Goal: Task Accomplishment & Management: Manage account settings

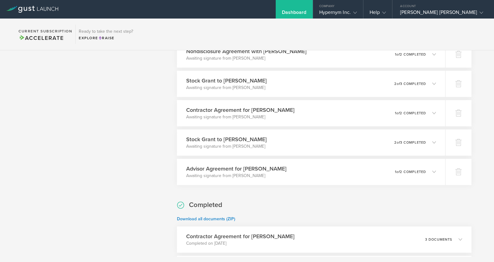
scroll to position [362, 0]
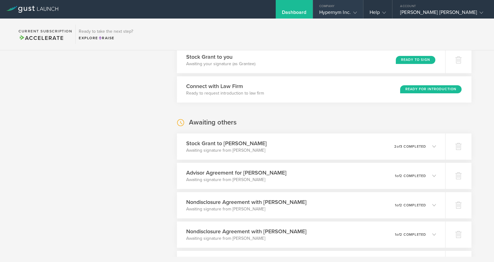
click at [334, 7] on div "Company" at bounding box center [338, 4] width 50 height 9
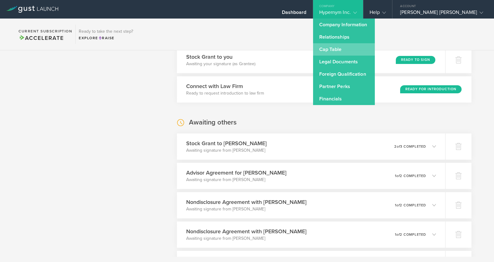
click at [342, 48] on link "Cap Table" at bounding box center [344, 49] width 62 height 12
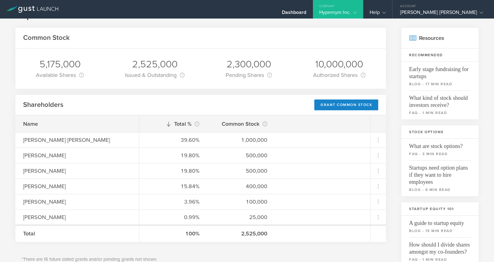
scroll to position [39, 0]
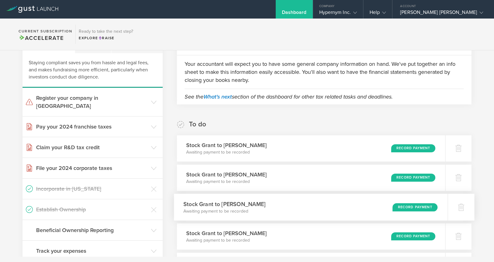
scroll to position [47, 0]
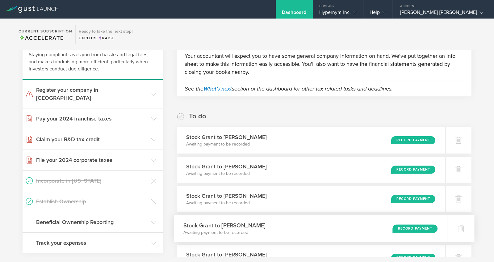
click at [269, 234] on div "Stock Grant to Erfan Miahi Awaiting payment to be recorded Record Payment" at bounding box center [311, 228] width 274 height 27
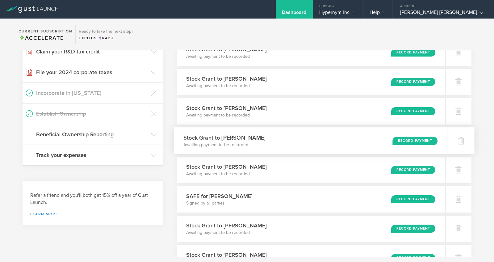
scroll to position [127, 0]
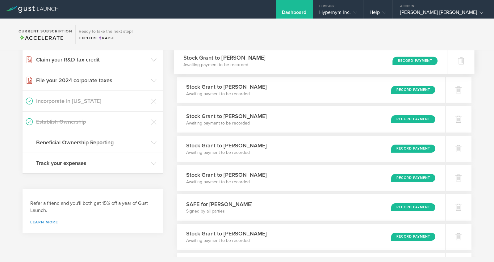
click at [416, 61] on div "Record Payment" at bounding box center [415, 61] width 45 height 8
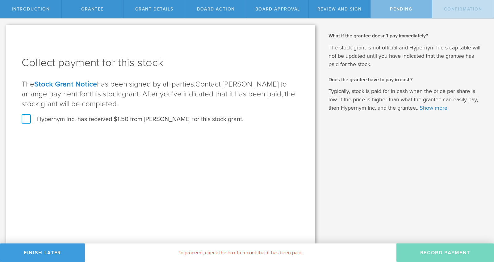
click at [64, 117] on label "Hypernym Inc. has received $1.50 from [PERSON_NAME] for this stock grant." at bounding box center [133, 119] width 222 height 8
click at [0, 0] on input "Hypernym Inc. has received $1.50 from [PERSON_NAME] for this stock grant." at bounding box center [0, 0] width 0 height 0
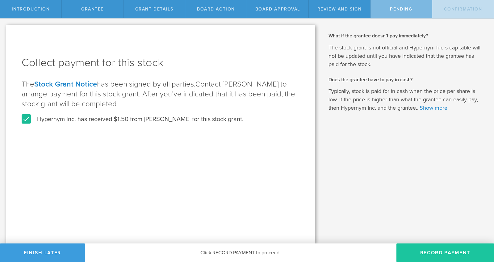
click at [465, 251] on button "Record Payment" at bounding box center [446, 252] width 98 height 19
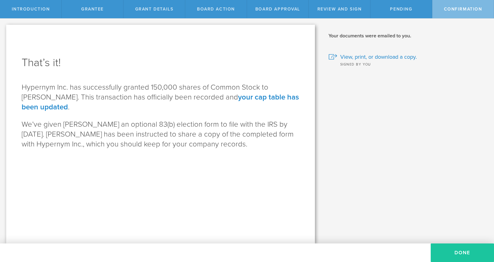
click at [468, 249] on button "Done" at bounding box center [462, 252] width 63 height 19
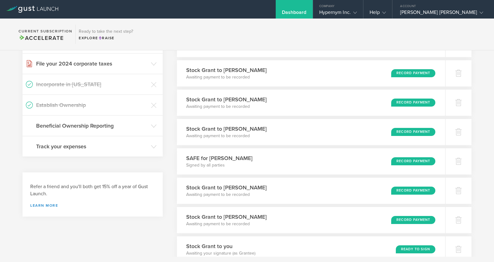
scroll to position [97, 0]
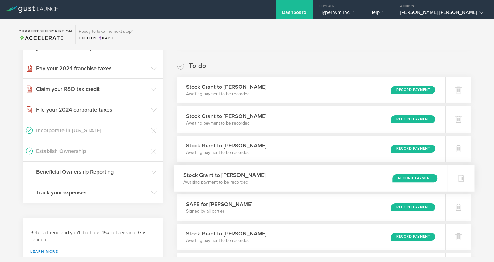
click at [288, 182] on div "Stock Grant to Tara Everding Awaiting payment to be recorded Record Payment" at bounding box center [311, 178] width 274 height 27
click at [311, 116] on div "Stock Grant to Bernard Slede Awaiting payment to be recorded Record Payment" at bounding box center [311, 119] width 274 height 27
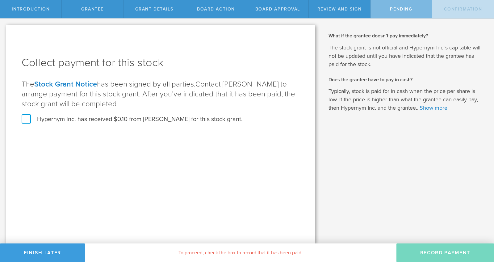
click at [166, 116] on label "Hypernym Inc. has received $0.10 from [PERSON_NAME] for this stock grant." at bounding box center [132, 119] width 221 height 8
click at [0, 0] on input "Hypernym Inc. has received $0.10 from Bernard Slede for this stock grant." at bounding box center [0, 0] width 0 height 0
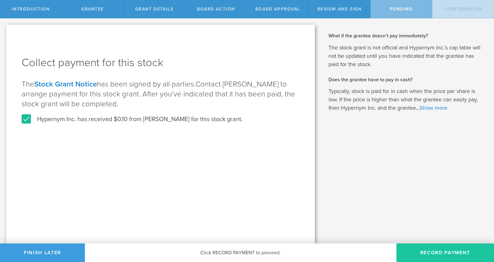
click at [452, 253] on button "Record Payment" at bounding box center [446, 252] width 98 height 19
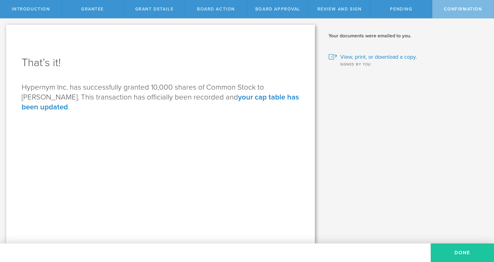
click at [463, 249] on button "Done" at bounding box center [462, 252] width 63 height 19
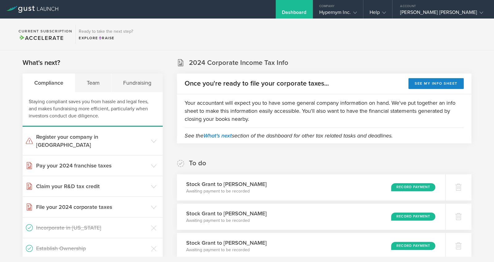
scroll to position [48, 0]
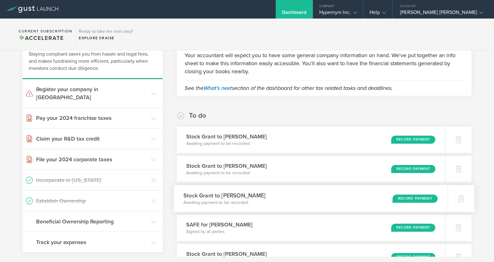
click at [354, 196] on div "Stock Grant to [PERSON_NAME] Awaiting payment to be recorded Record Payment" at bounding box center [311, 198] width 274 height 27
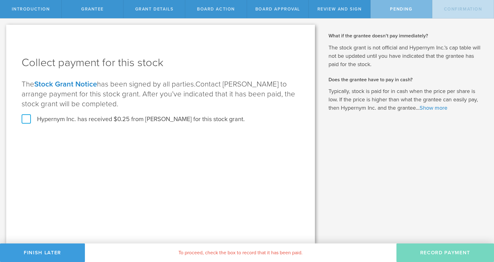
click at [128, 124] on div "Collect payment for this stock The Stock Grant Notice has been signed by all pa…" at bounding box center [161, 93] width 278 height 77
click at [145, 122] on label "Hypernym Inc. has received $0.25 from Tara Everding for this stock grant." at bounding box center [133, 119] width 223 height 8
click at [0, 0] on input "Hypernym Inc. has received $0.25 from Tara Everding for this stock grant." at bounding box center [0, 0] width 0 height 0
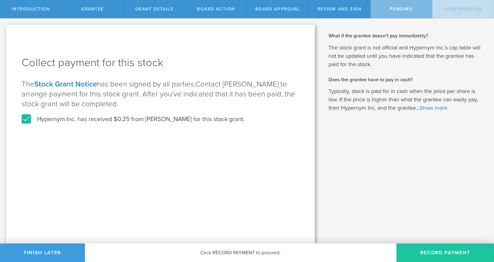
click at [429, 248] on button "Record Payment" at bounding box center [446, 252] width 98 height 19
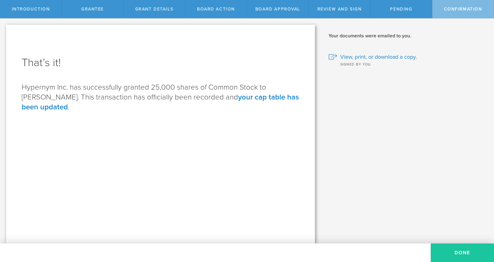
click at [452, 248] on button "Done" at bounding box center [462, 252] width 63 height 19
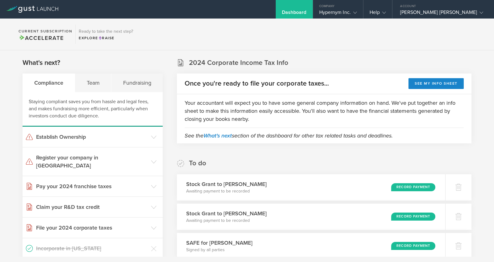
scroll to position [84, 0]
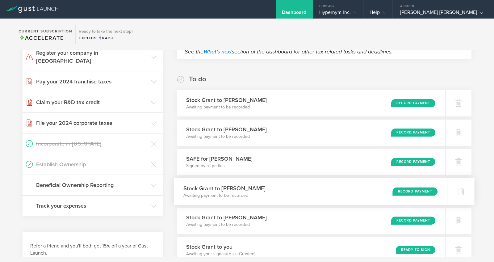
click at [415, 188] on div "Record Payment" at bounding box center [415, 191] width 45 height 8
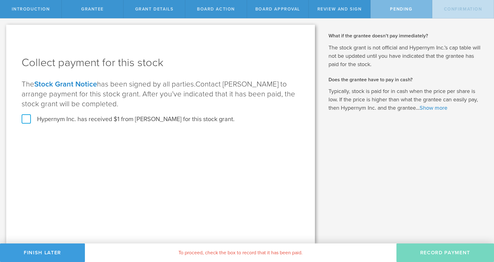
click at [111, 120] on label "Hypernym Inc. has received $1 from Ram Sharma for this stock grant." at bounding box center [128, 119] width 213 height 8
click at [0, 0] on input "Hypernym Inc. has received $1 from Ram Sharma for this stock grant." at bounding box center [0, 0] width 0 height 0
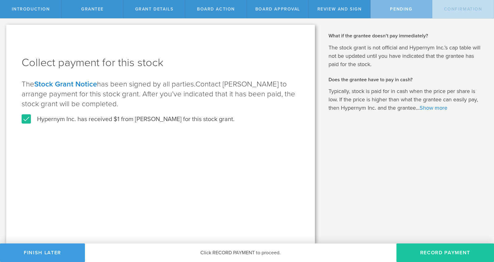
click at [449, 254] on button "Record Payment" at bounding box center [446, 252] width 98 height 19
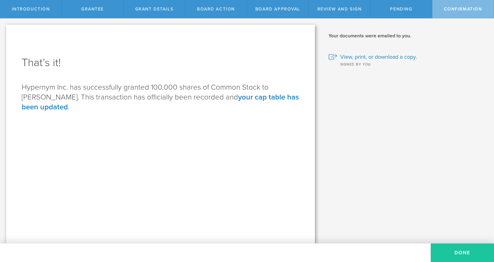
click at [463, 255] on button "Done" at bounding box center [462, 252] width 63 height 19
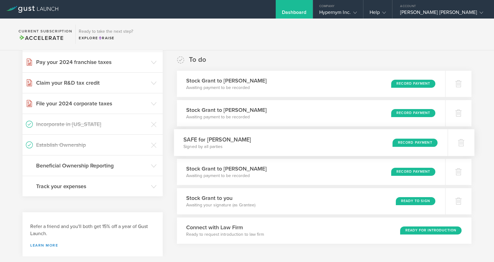
scroll to position [111, 0]
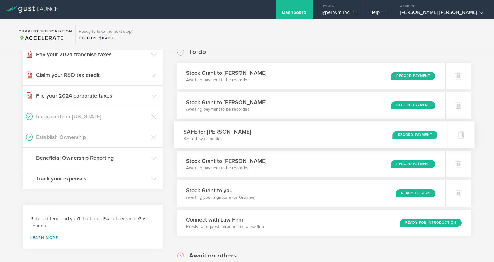
click at [299, 139] on div "SAFE for Pamela Arthur Signed by all parties Record Payment" at bounding box center [311, 134] width 274 height 27
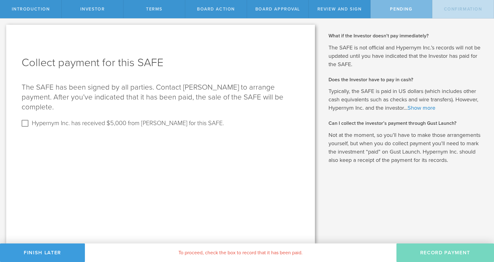
click at [172, 118] on label "Hypernym Inc. has received $5,000 from [PERSON_NAME] for this SAFE." at bounding box center [128, 122] width 192 height 9
click at [30, 118] on input "Hypernym Inc. has received $5,000 from [PERSON_NAME] for this SAFE." at bounding box center [25, 123] width 10 height 10
checkbox input "true"
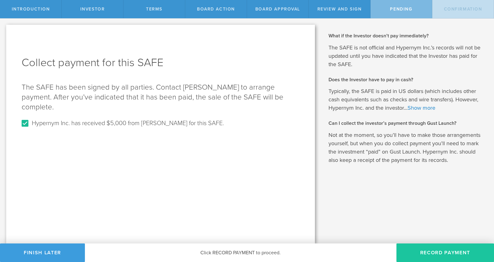
click at [443, 257] on button "Record Payment" at bounding box center [446, 252] width 98 height 19
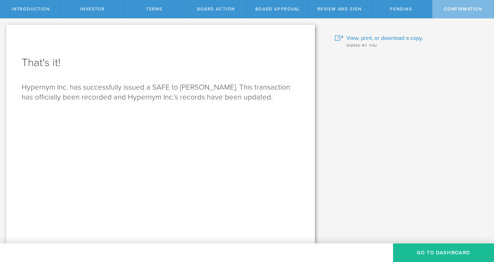
click at [450, 242] on div "What is a SAFE and when should I use it? A Simple Agreement for Future Equity (…" at bounding box center [407, 131] width 173 height 225
click at [450, 249] on button "Go To Dashboard" at bounding box center [443, 252] width 101 height 19
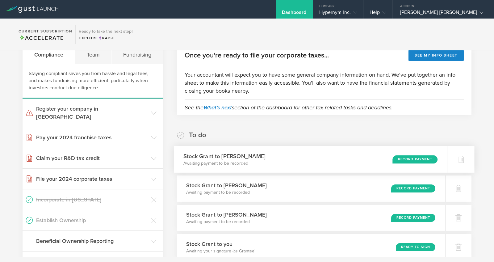
scroll to position [32, 0]
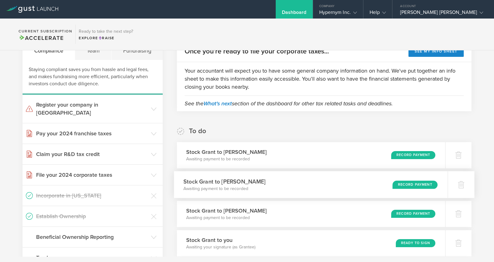
click at [331, 176] on div "Stock Grant to Erfan Miahi Awaiting payment to be recorded Record Payment" at bounding box center [311, 184] width 274 height 27
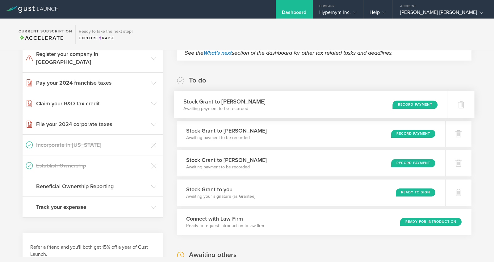
scroll to position [94, 0]
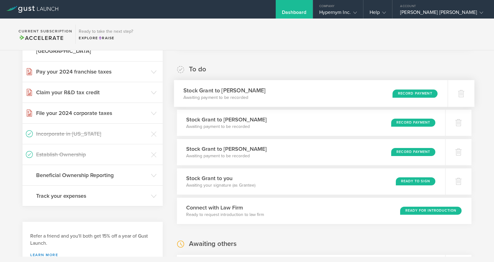
click at [422, 94] on div "Record Payment" at bounding box center [415, 93] width 45 height 8
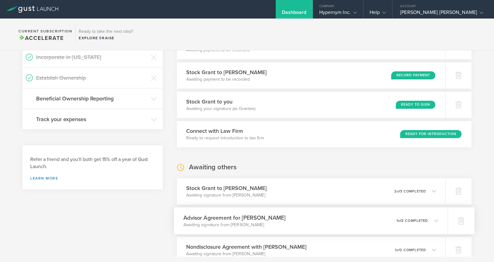
scroll to position [222, 0]
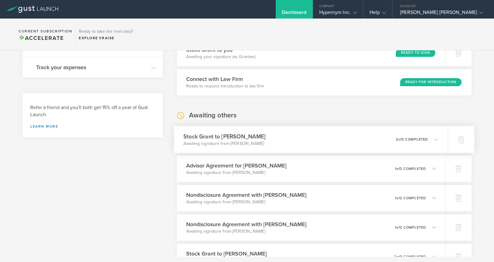
click at [419, 143] on div "0 undeliverable 2 of 3 completed" at bounding box center [417, 139] width 43 height 11
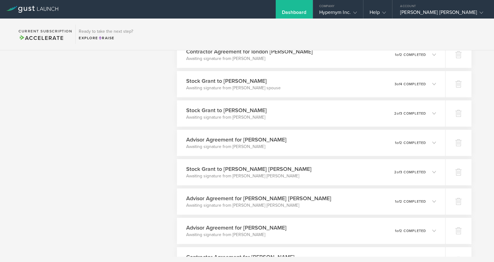
scroll to position [487, 0]
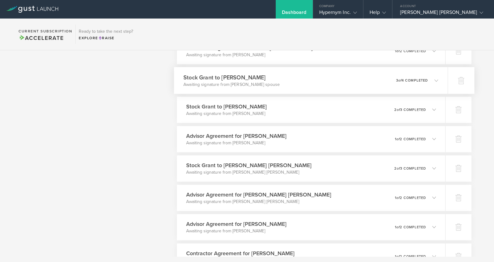
click at [297, 78] on div "Stock Grant to Elena Yunusov Awaiting signature from Elena Yunusov’s spouse 0 u…" at bounding box center [311, 80] width 274 height 27
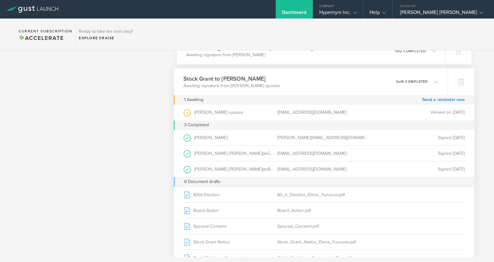
click at [285, 80] on div "Stock Grant to Elena Yunusov Awaiting signature from Elena Yunusov’s spouse 0 u…" at bounding box center [311, 81] width 274 height 27
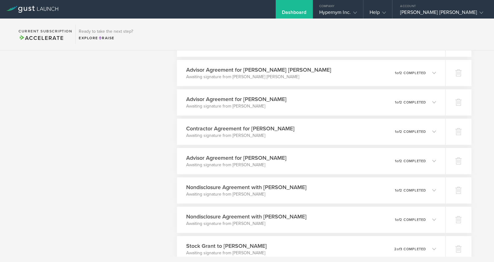
scroll to position [620, 0]
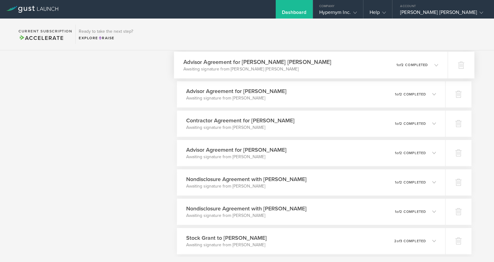
click at [434, 63] on div "Advisor Agreement for David Rojas Garces Awaiting signature from David Rojas Ga…" at bounding box center [311, 65] width 274 height 27
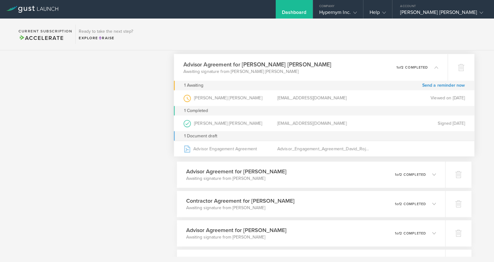
click at [434, 67] on div "Advisor Agreement for David Rojas Garces Awaiting signature from David Rojas Ga…" at bounding box center [311, 67] width 274 height 27
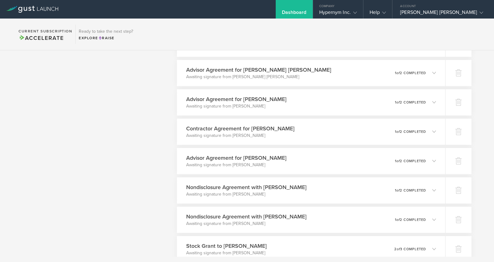
scroll to position [604, 0]
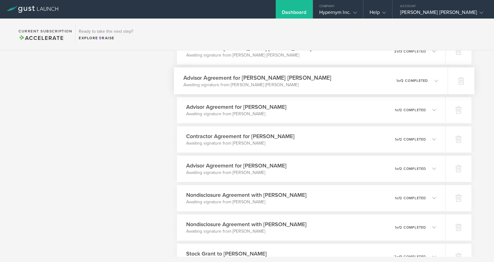
click at [432, 83] on div "0 undeliverable 1 of 2 completed" at bounding box center [418, 80] width 42 height 11
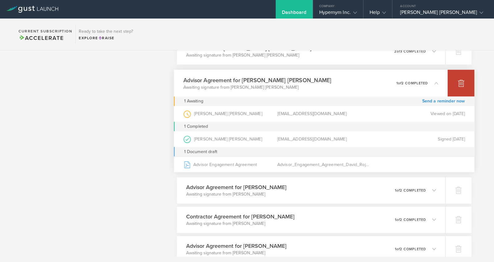
click at [459, 82] on icon at bounding box center [461, 84] width 6 height 6
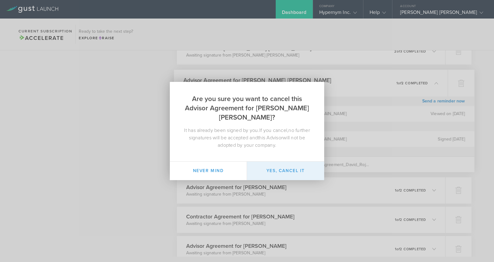
click at [293, 176] on button "Yes, cancel it" at bounding box center [285, 171] width 77 height 19
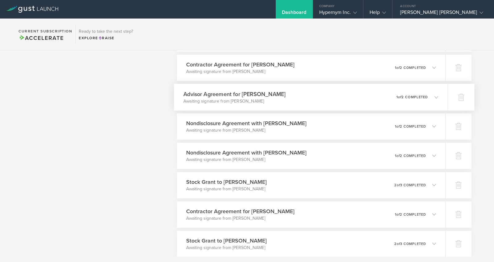
scroll to position [541, 0]
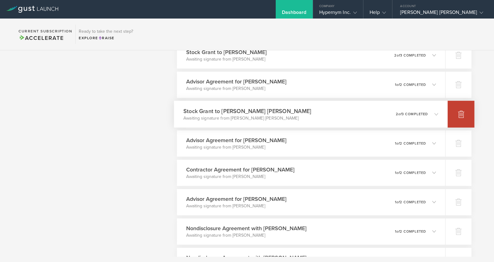
click at [462, 116] on div at bounding box center [461, 114] width 27 height 27
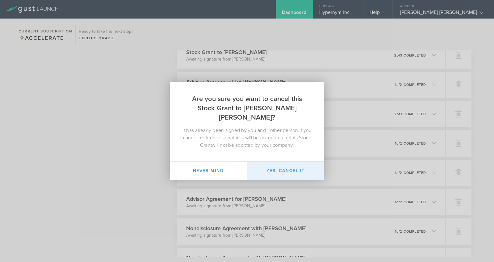
click at [273, 163] on button "Yes, cancel it" at bounding box center [285, 171] width 77 height 19
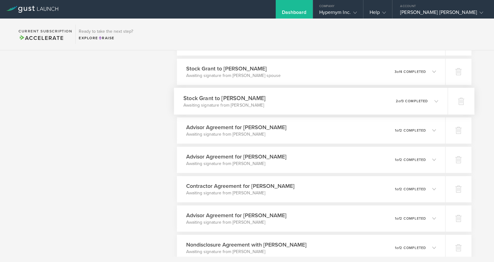
scroll to position [524, 0]
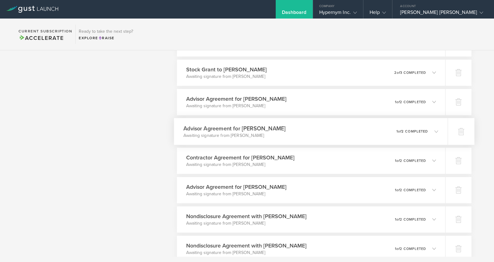
click at [323, 131] on div "Advisor Agreement for Jordan Shuster Awaiting signature from Jordan Shuster 0 u…" at bounding box center [311, 131] width 274 height 27
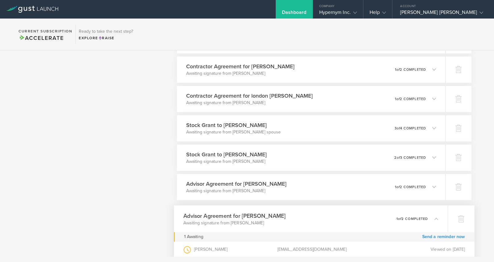
scroll to position [482, 0]
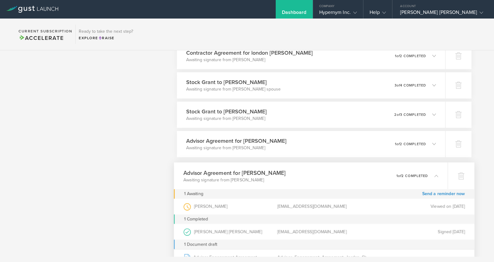
click at [320, 179] on div "Advisor Agreement for Jordan Shuster Awaiting signature from Jordan Shuster 0 u…" at bounding box center [311, 175] width 274 height 27
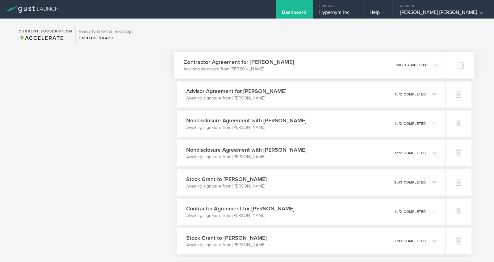
scroll to position [451, 0]
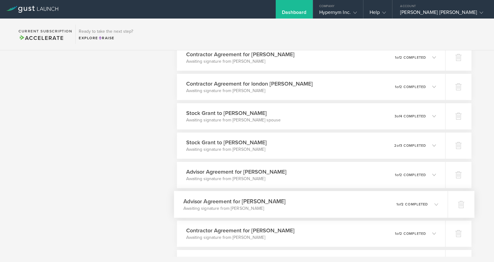
click at [336, 200] on div "Advisor Agreement for Jordan Shuster Awaiting signature from Jordan Shuster 0 u…" at bounding box center [311, 204] width 274 height 27
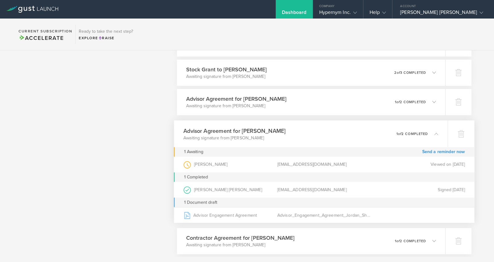
scroll to position [532, 0]
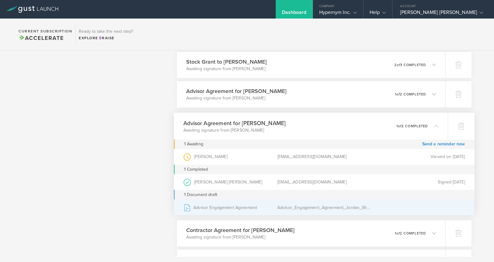
click at [224, 203] on div "Advisor Engagement Agreement" at bounding box center [230, 207] width 94 height 15
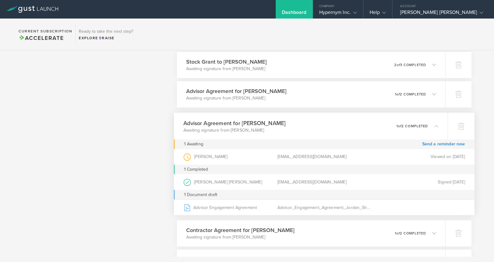
click at [284, 126] on div "Advisor Agreement for Jordan Shuster Awaiting signature from Jordan Shuster 0 u…" at bounding box center [311, 125] width 274 height 27
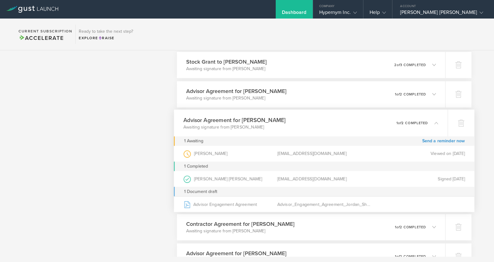
scroll to position [533, 0]
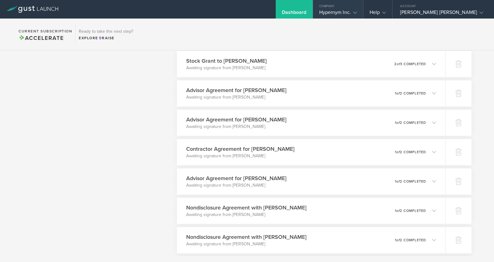
click at [337, 11] on div "Hypernym Inc." at bounding box center [338, 13] width 38 height 9
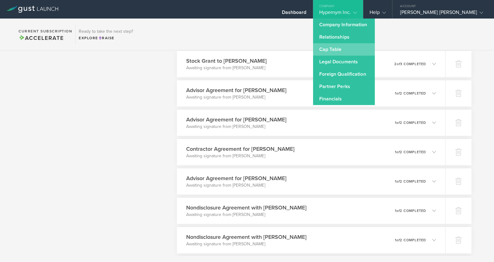
click at [335, 46] on link "Cap Table" at bounding box center [344, 49] width 62 height 12
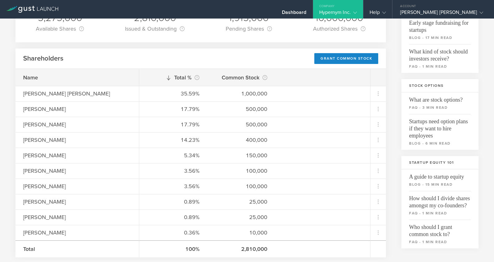
scroll to position [72, 0]
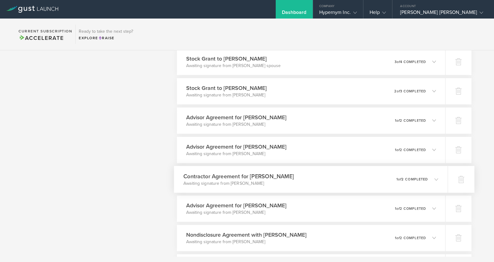
scroll to position [509, 0]
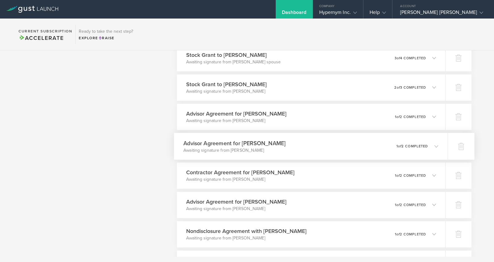
click at [326, 142] on div "Advisor Agreement for Jordan Shuster Awaiting signature from Jordan Shuster 0 u…" at bounding box center [311, 146] width 274 height 27
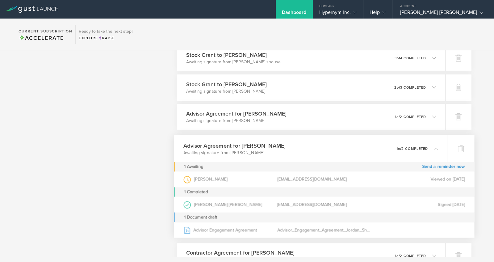
click at [328, 141] on div "Advisor Agreement for Jordan Shuster Awaiting signature from Jordan Shuster 0 u…" at bounding box center [311, 148] width 274 height 27
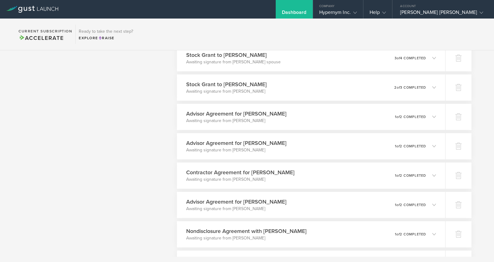
scroll to position [505, 0]
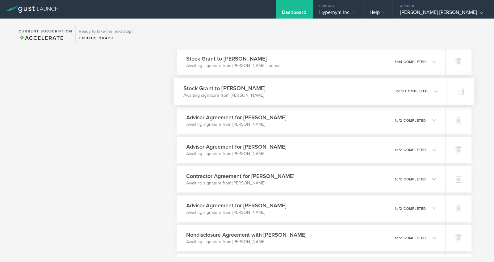
click at [292, 96] on div "Stock Grant to Antoine De Vuyst Awaiting signature from Antoine De Vuyst 0 unde…" at bounding box center [311, 91] width 274 height 27
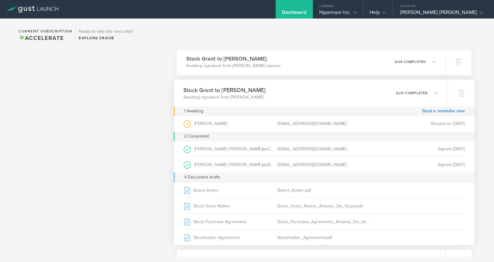
click at [292, 96] on div "Stock Grant to Antoine De Vuyst Awaiting signature from Antoine De Vuyst 0 unde…" at bounding box center [311, 92] width 274 height 27
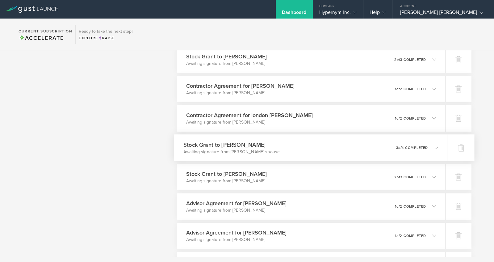
scroll to position [415, 0]
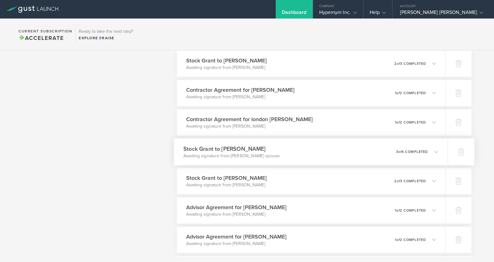
click at [304, 145] on div "Stock Grant to Elena Yunusov Awaiting signature from Elena Yunusov’s spouse 0 u…" at bounding box center [311, 151] width 274 height 27
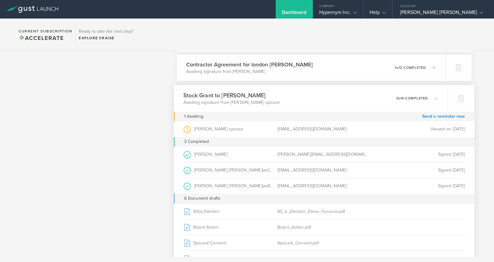
scroll to position [505, 0]
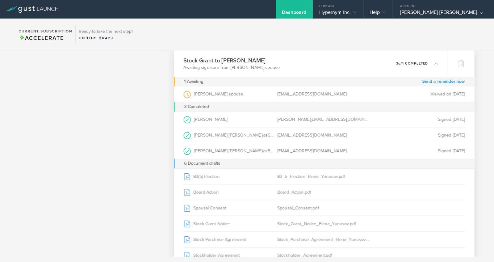
click at [398, 64] on em "of" at bounding box center [399, 63] width 3 height 4
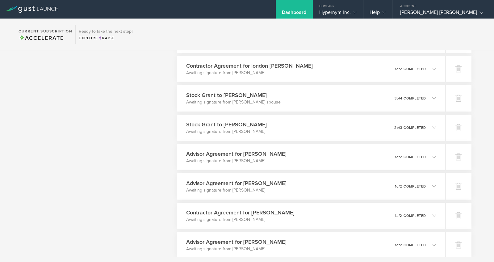
scroll to position [465, 0]
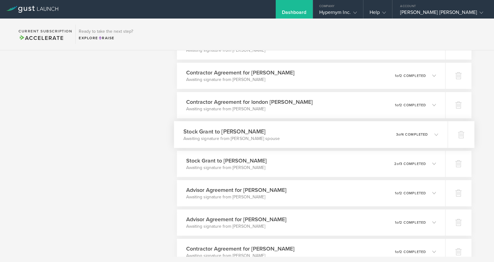
click at [306, 133] on div "Stock Grant to Elena Yunusov Awaiting signature from Elena Yunusov’s spouse 0 u…" at bounding box center [311, 134] width 274 height 27
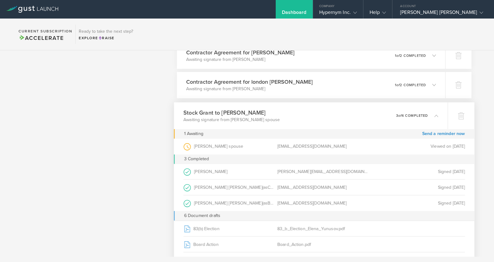
scroll to position [534, 0]
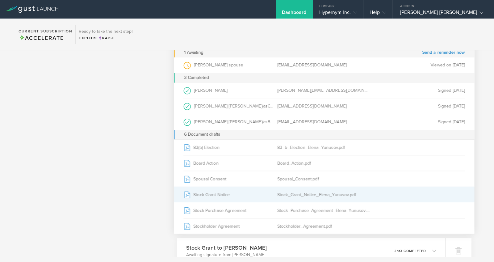
click at [213, 194] on div "Stock Grant Notice" at bounding box center [230, 194] width 94 height 15
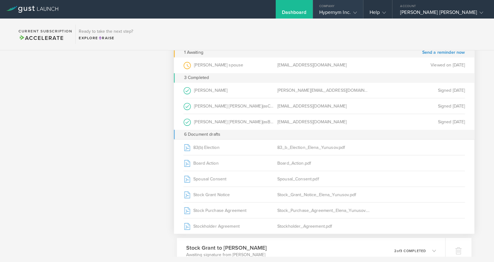
click at [334, 9] on div "Company" at bounding box center [338, 4] width 50 height 9
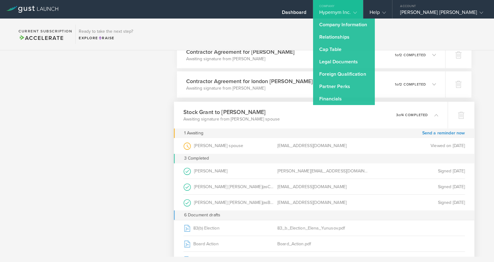
click at [238, 119] on div "Stock Grant to Elena Yunusov Awaiting signature from Elena Yunusov’s spouse" at bounding box center [231, 115] width 96 height 15
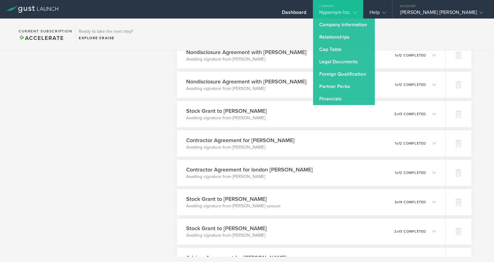
scroll to position [357, 0]
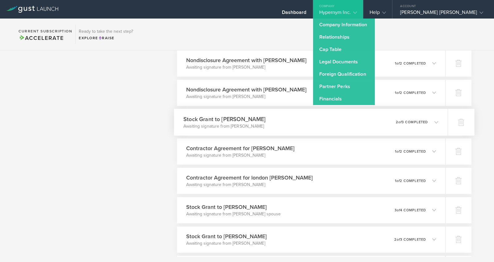
click at [244, 111] on div "Stock Grant to Manish Shah Awaiting signature from Manish Shah 0 undeliverable …" at bounding box center [311, 122] width 274 height 27
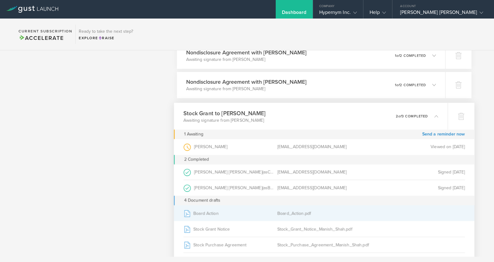
scroll to position [373, 0]
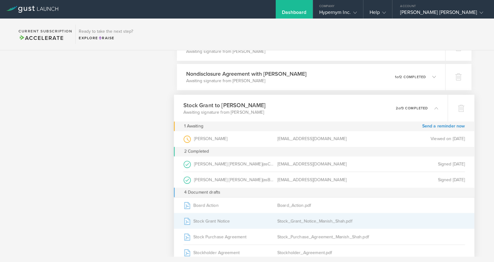
click at [215, 222] on div "Stock Grant Notice" at bounding box center [230, 220] width 94 height 15
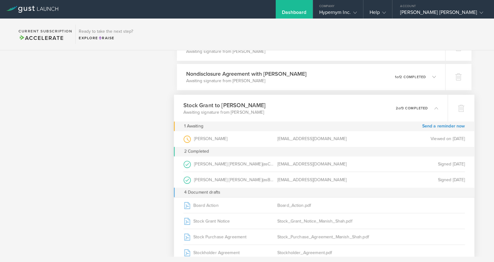
click at [234, 103] on h3 "Stock Grant to [PERSON_NAME]" at bounding box center [224, 105] width 82 height 8
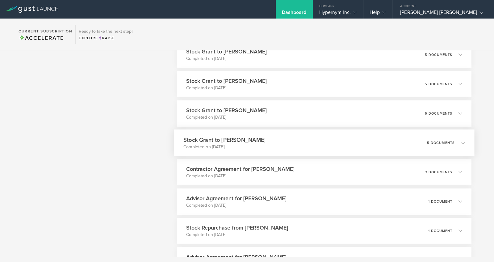
scroll to position [944, 0]
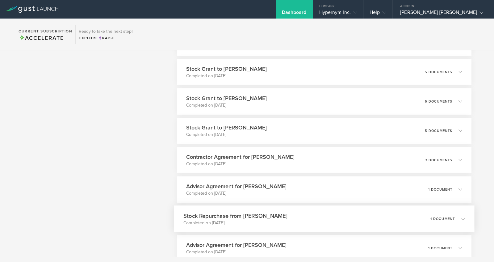
click at [271, 216] on h3 "Stock Repurchase from [PERSON_NAME]" at bounding box center [235, 216] width 104 height 8
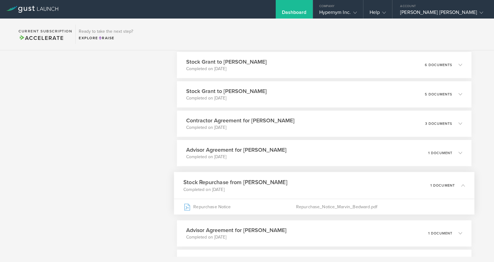
scroll to position [977, 0]
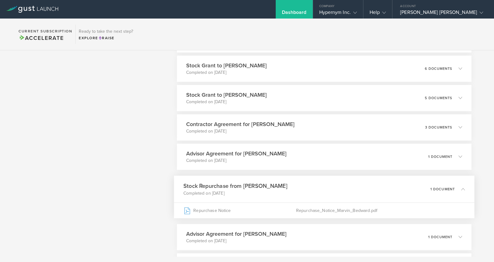
click at [259, 183] on h3 "Stock Repurchase from [PERSON_NAME]" at bounding box center [235, 186] width 104 height 8
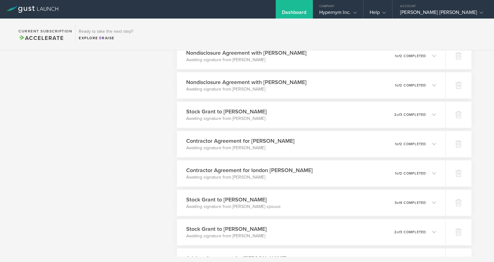
scroll to position [377, 0]
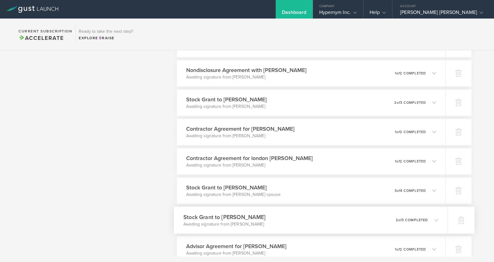
drag, startPoint x: 239, startPoint y: 214, endPoint x: 250, endPoint y: 213, distance: 11.5
click at [239, 214] on h3 "Stock Grant to [PERSON_NAME]" at bounding box center [224, 217] width 82 height 8
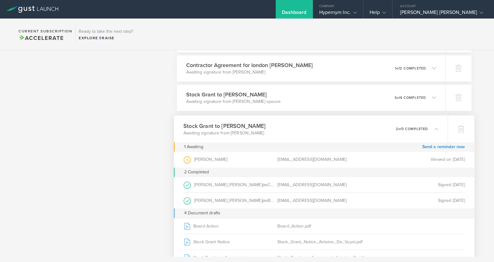
scroll to position [498, 0]
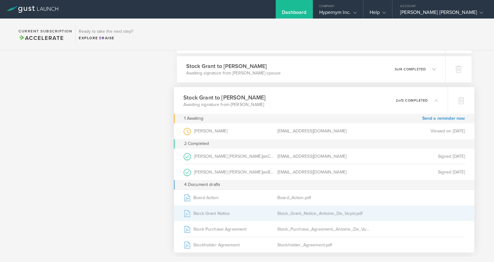
click at [217, 208] on div "Stock Grant Notice" at bounding box center [230, 212] width 94 height 15
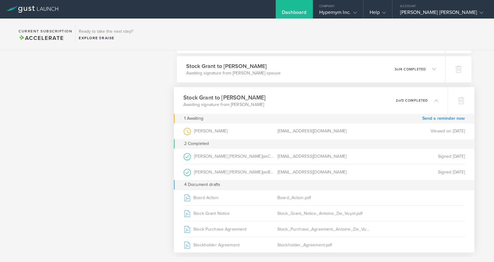
click at [233, 106] on p "Awaiting signature from [PERSON_NAME]" at bounding box center [224, 104] width 82 height 6
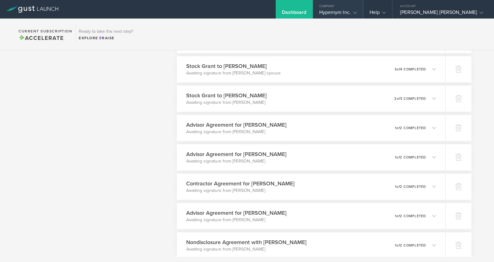
click at [327, 9] on div "Hypernym Inc." at bounding box center [338, 13] width 38 height 9
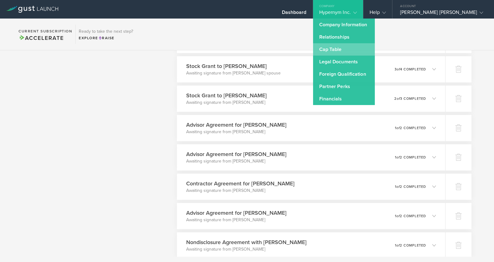
click at [330, 49] on link "Cap Table" at bounding box center [344, 49] width 62 height 12
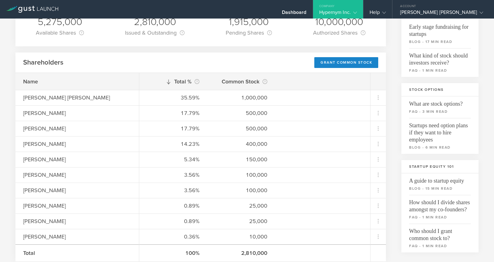
scroll to position [79, 0]
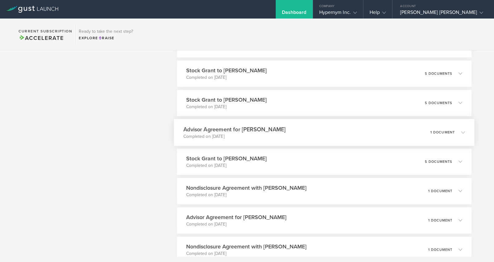
scroll to position [1878, 0]
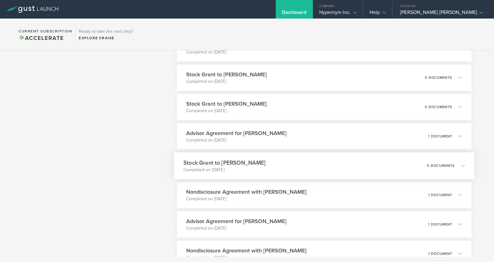
click at [442, 164] on p "5 documents" at bounding box center [441, 165] width 28 height 3
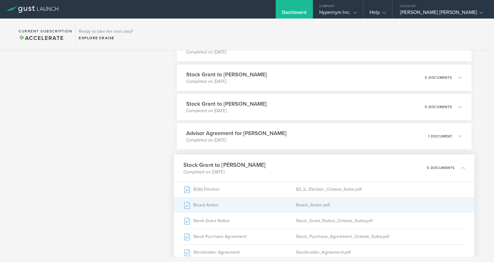
scroll to position [1882, 0]
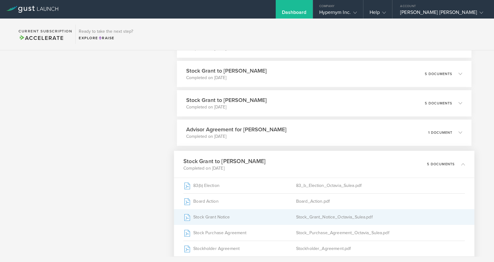
click at [314, 217] on div "Stock_Grant_Notice_Octavia_Sulea.pdf" at bounding box center [380, 216] width 169 height 15
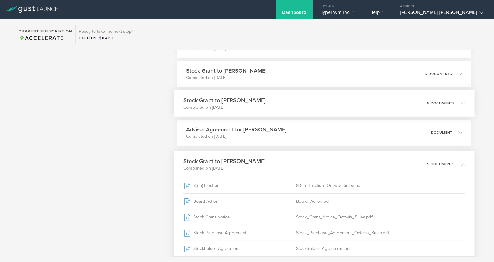
click at [254, 106] on div "Stock Grant to Octavia Sulea Completed on Mar 7, 2025 5 documents" at bounding box center [324, 103] width 301 height 27
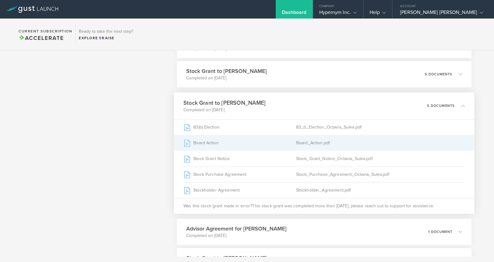
scroll to position [1881, 0]
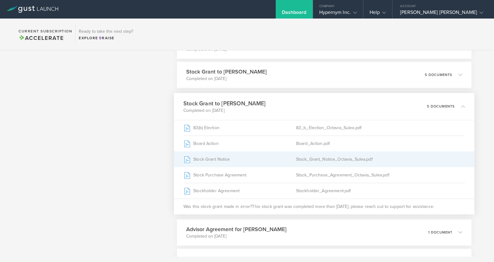
click at [212, 160] on div "Stock Grant Notice" at bounding box center [239, 158] width 113 height 15
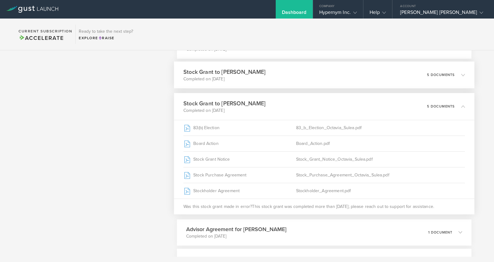
click at [266, 67] on div "Stock Grant to Octavia Sulea Completed on Mar 7, 2025 5 documents" at bounding box center [324, 74] width 301 height 27
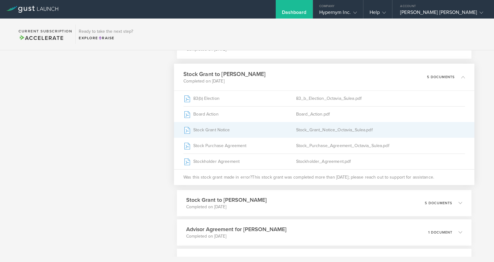
scroll to position [1918, 0]
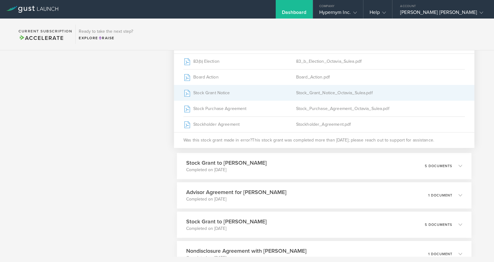
click at [210, 93] on div "Stock Grant Notice" at bounding box center [239, 92] width 113 height 15
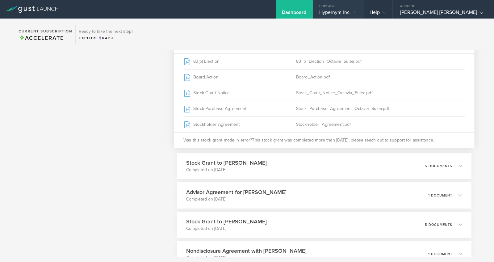
click at [334, 14] on div "Hypernym Inc." at bounding box center [338, 13] width 38 height 9
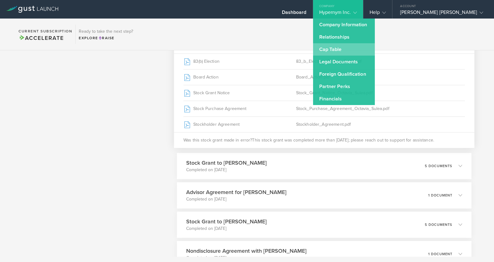
click at [328, 47] on link "Cap Table" at bounding box center [344, 49] width 62 height 12
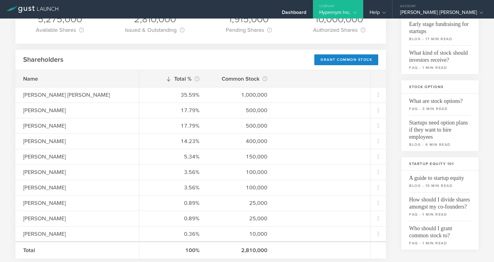
scroll to position [75, 0]
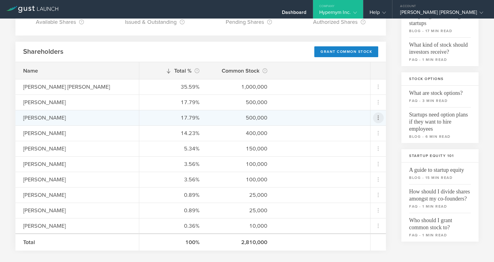
click at [375, 117] on icon at bounding box center [378, 117] width 7 height 7
click at [392, 118] on md-backdrop at bounding box center [247, 131] width 494 height 262
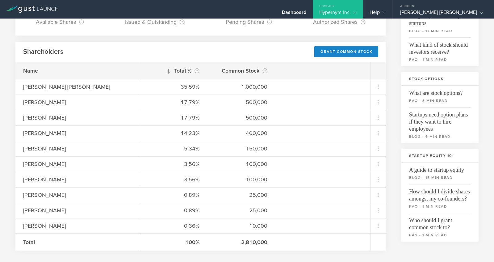
click at [330, 11] on div "Hypernym Inc." at bounding box center [338, 13] width 38 height 9
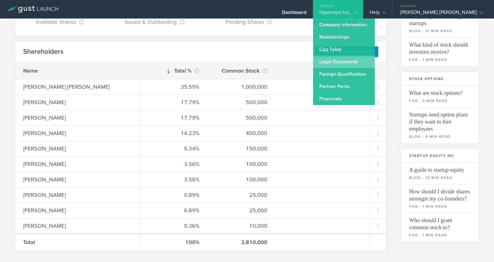
click at [331, 58] on link "Legal Documents" at bounding box center [344, 62] width 62 height 12
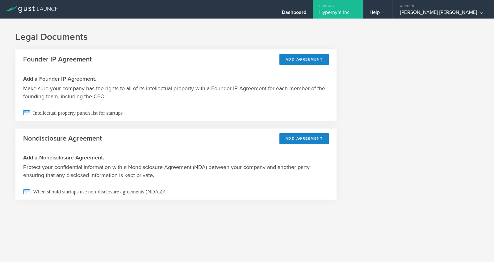
click at [335, 2] on div "Company" at bounding box center [338, 4] width 50 height 9
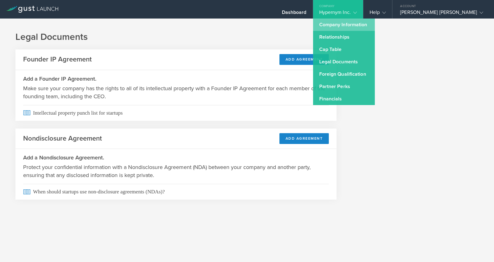
click at [331, 24] on link "Company Information" at bounding box center [344, 25] width 62 height 12
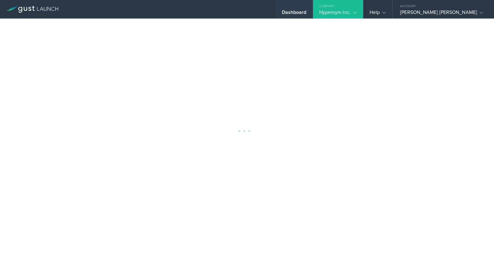
click at [290, 11] on div "Dashboard" at bounding box center [294, 13] width 25 height 9
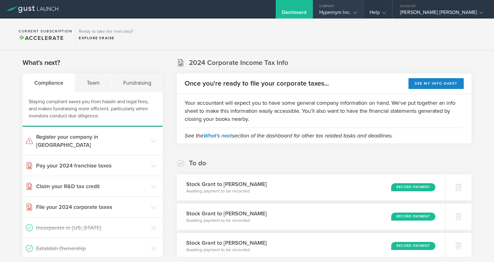
click at [332, 8] on div "Company" at bounding box center [338, 4] width 50 height 9
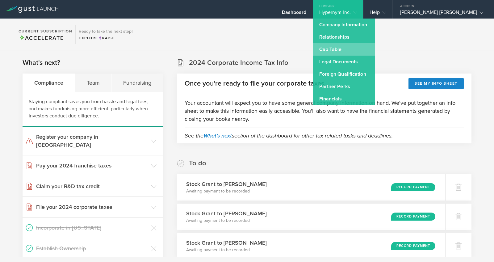
click at [339, 47] on link "Cap Table" at bounding box center [344, 49] width 62 height 12
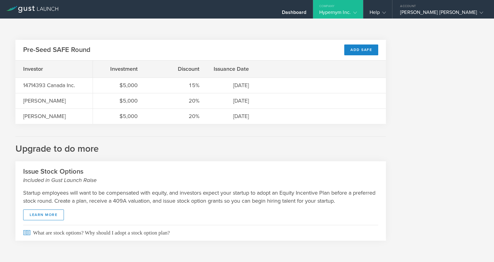
scroll to position [230, 0]
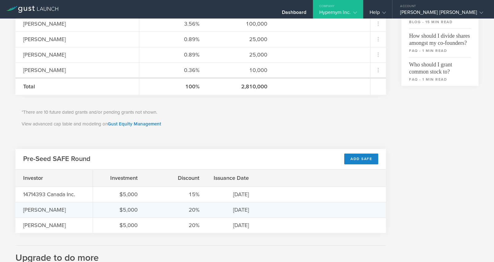
click at [48, 212] on div "[PERSON_NAME]" at bounding box center [54, 210] width 62 height 8
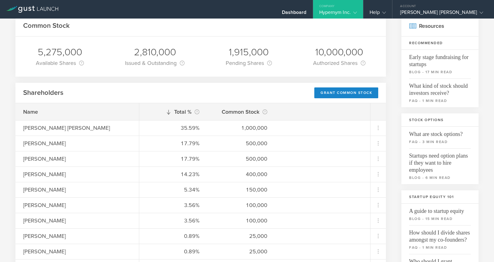
scroll to position [0, 0]
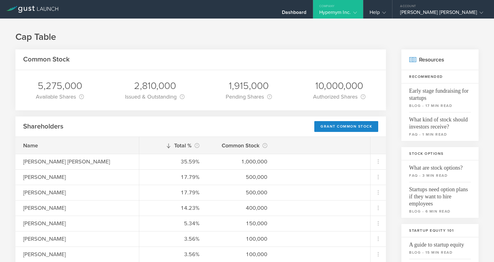
click at [329, 12] on div "Hypernym Inc." at bounding box center [338, 13] width 38 height 9
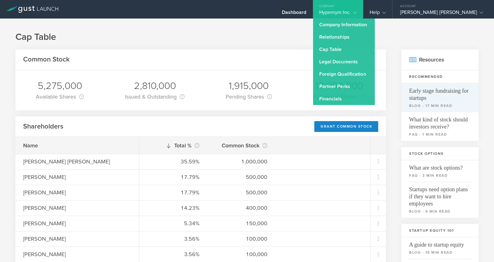
click at [402, 87] on link "Early stage fundraising for startups blog - 17 min read" at bounding box center [440, 97] width 77 height 29
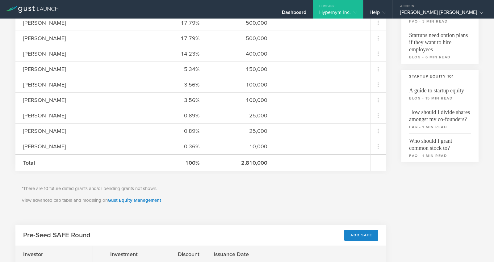
scroll to position [249, 0]
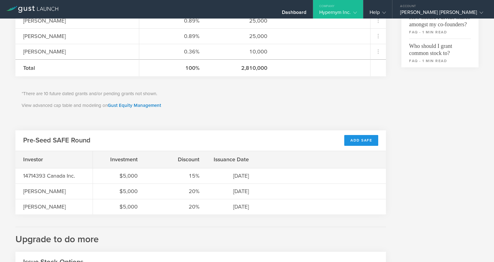
click at [348, 144] on div "Add SAFE" at bounding box center [361, 140] width 34 height 11
click at [360, 142] on div "Add SAFE" at bounding box center [361, 140] width 34 height 11
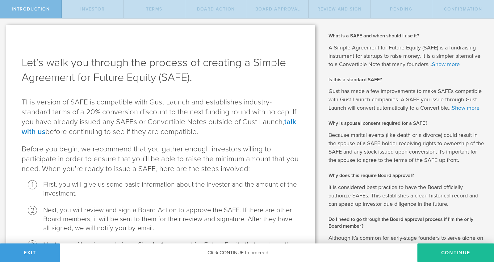
scroll to position [113, 0]
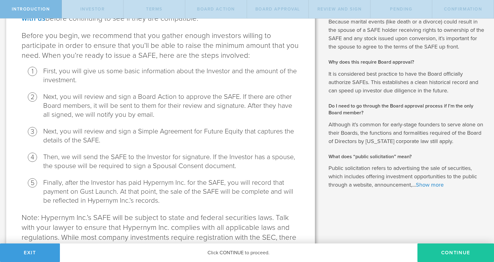
click at [454, 255] on button "Continue" at bounding box center [456, 252] width 77 height 19
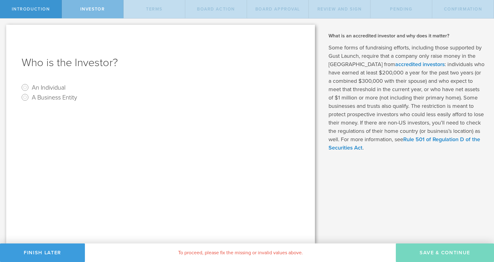
click at [35, 87] on label "An Individual" at bounding box center [49, 87] width 34 height 9
click at [30, 87] on input "An Individual" at bounding box center [25, 87] width 10 height 10
radio input "true"
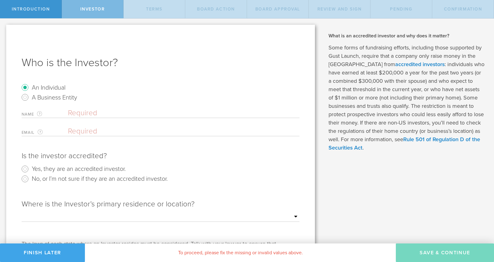
click at [36, 248] on button "Finish Later" at bounding box center [42, 252] width 85 height 19
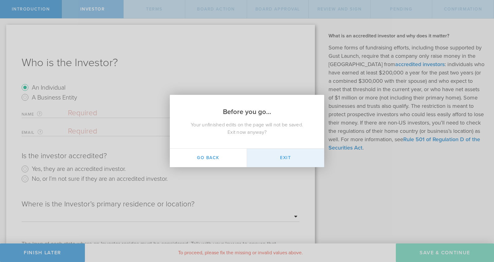
click at [280, 161] on button "Exit" at bounding box center [285, 158] width 77 height 19
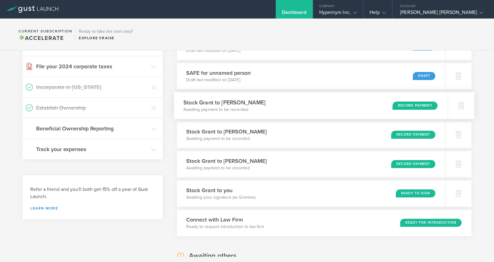
scroll to position [859, 0]
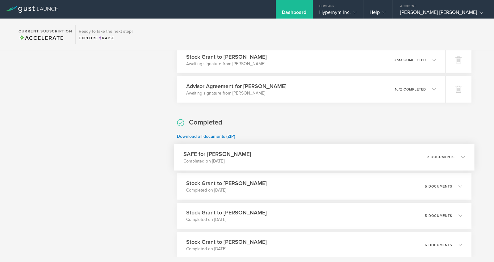
click at [292, 154] on div "SAFE for Pamela Arthur Completed on Sep 25, 2025 2 documents" at bounding box center [324, 157] width 301 height 27
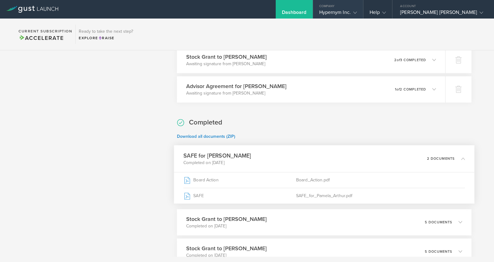
click at [330, 18] on div "Hypernym Inc." at bounding box center [338, 13] width 38 height 9
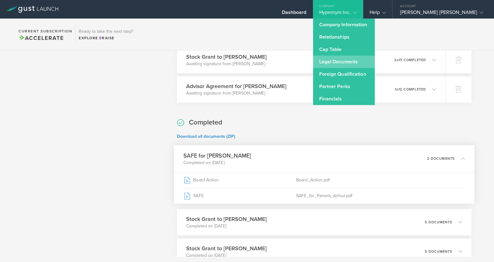
click at [334, 67] on link "Legal Documents" at bounding box center [344, 62] width 62 height 12
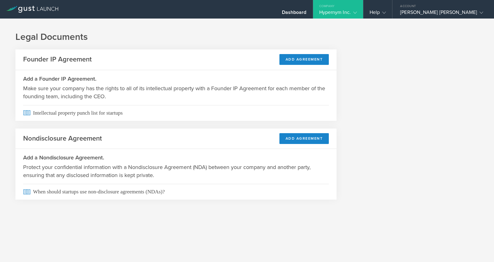
click at [329, 9] on div "Company" at bounding box center [338, 4] width 50 height 9
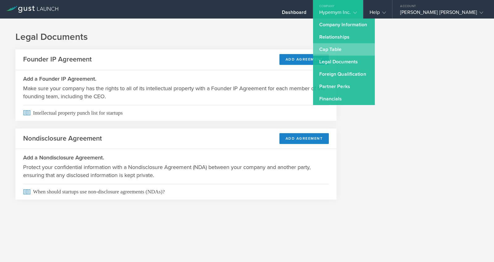
click at [333, 52] on link "Cap Table" at bounding box center [344, 49] width 62 height 12
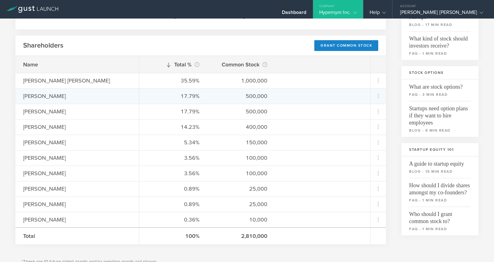
scroll to position [216, 0]
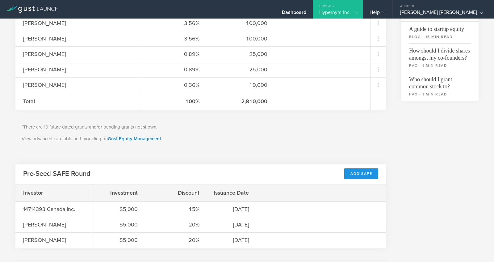
click at [350, 174] on div "Add SAFE" at bounding box center [361, 173] width 34 height 11
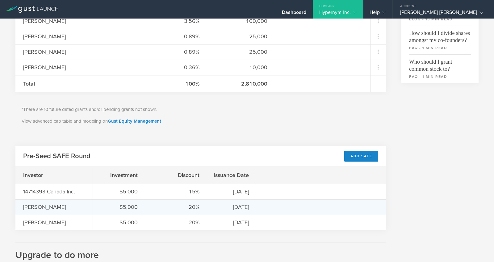
scroll to position [278, 0]
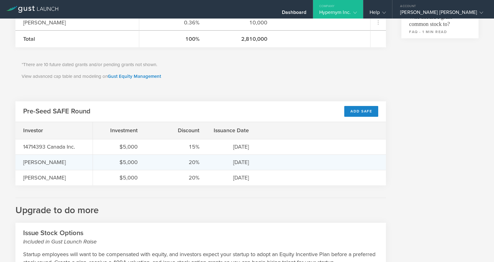
click at [125, 160] on div "$5,000" at bounding box center [119, 162] width 37 height 8
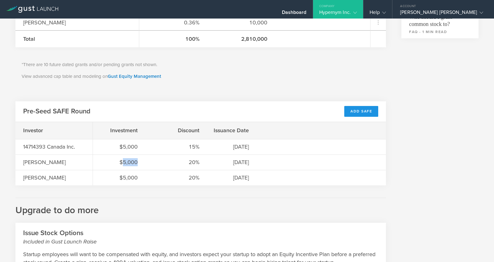
click at [366, 115] on div "Add SAFE" at bounding box center [361, 111] width 34 height 11
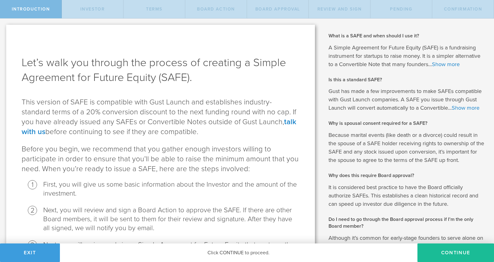
scroll to position [156, 0]
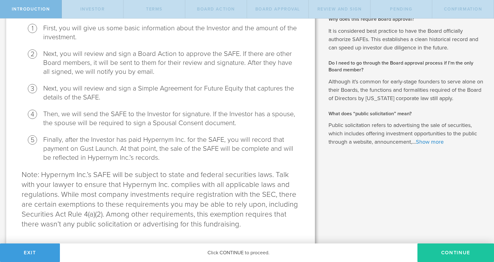
click at [459, 247] on button "Continue" at bounding box center [456, 252] width 77 height 19
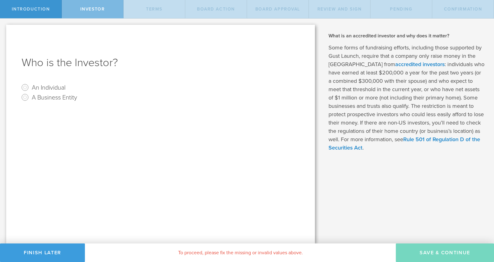
click at [49, 87] on label "An Individual" at bounding box center [49, 87] width 34 height 9
click at [30, 87] on input "An Individual" at bounding box center [25, 87] width 10 height 10
radio input "true"
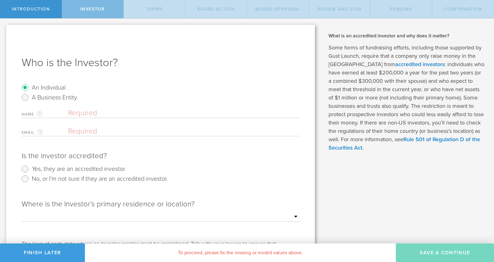
drag, startPoint x: 100, startPoint y: 120, endPoint x: 97, endPoint y: 111, distance: 10.0
click at [100, 120] on div "Name The first and last name of the person that will be the SAFE holder. Email …" at bounding box center [161, 122] width 278 height 28
click at [97, 111] on input "text" at bounding box center [184, 112] width 232 height 9
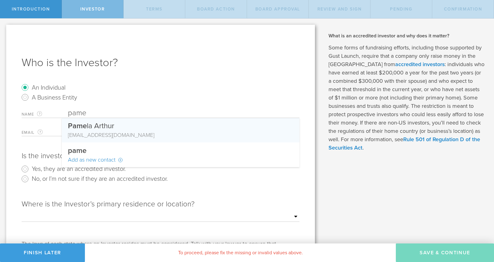
click at [110, 131] on div "[EMAIL_ADDRESS][DOMAIN_NAME]" at bounding box center [180, 135] width 225 height 8
type input "[PERSON_NAME]"
type input "[EMAIL_ADDRESS][DOMAIN_NAME]"
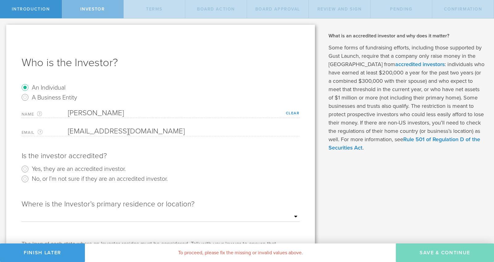
click at [98, 170] on label "Yes, they are an accredited investor." at bounding box center [79, 168] width 94 height 9
click at [30, 170] on input "Yes, they are an accredited investor." at bounding box center [25, 169] width 10 height 10
radio input "true"
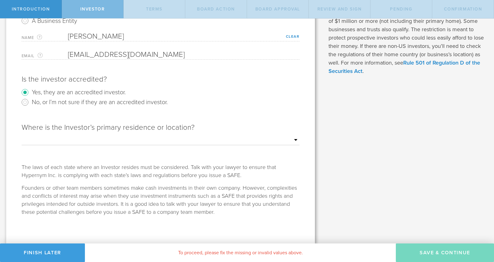
click at [157, 138] on select "Outside of the US Alabama Alaska Arizona Arkansas California Colorado Connectic…" at bounding box center [161, 140] width 278 height 9
click at [22, 136] on select "Outside of the US Alabama Alaska Arizona Arkansas California Colorado Connectic…" at bounding box center [161, 140] width 278 height 9
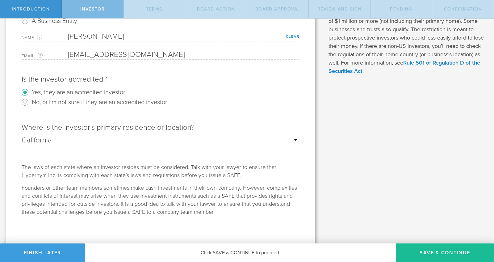
click at [91, 134] on div "Where is the Investor’s primary residence or location? Outside of the US Alabam…" at bounding box center [161, 139] width 278 height 47
click at [88, 137] on select "Outside of the US Alabama Alaska Arizona Arkansas California Colorado Connectic…" at bounding box center [161, 140] width 278 height 9
select select "string:FL"
click at [22, 136] on select "Outside of the US Alabama Alaska Arizona Arkansas California Colorado Connectic…" at bounding box center [161, 140] width 278 height 9
click at [449, 242] on div "What is a SAFE and when should I use it? A Simple Agreement for Future Equity (…" at bounding box center [407, 93] width 173 height 302
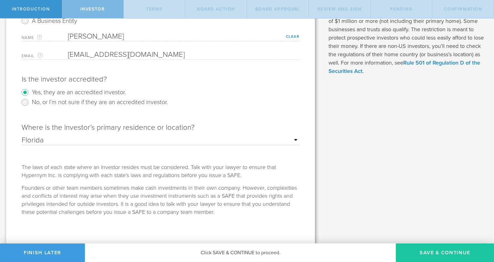
click at [445, 248] on button "Save & Continue" at bounding box center [445, 252] width 98 height 19
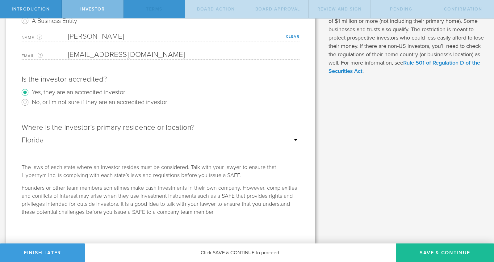
scroll to position [0, 0]
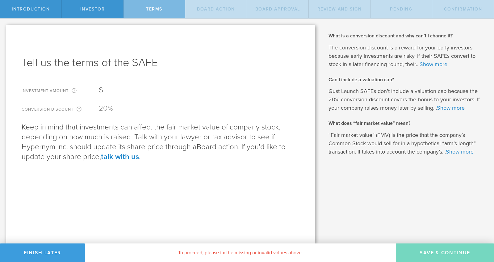
click at [108, 88] on input "Investment Amount The amount (in USD) that this investor is paying for the SAFE." at bounding box center [199, 90] width 201 height 9
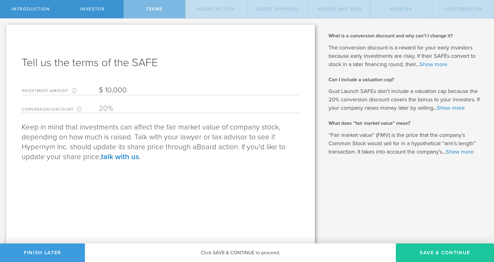
type input "10,000"
click at [452, 253] on button "Save & Continue" at bounding box center [445, 252] width 98 height 19
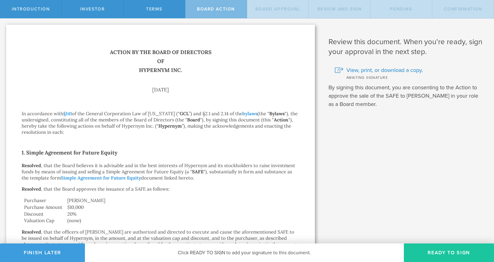
click at [450, 244] on button "Ready to Sign" at bounding box center [449, 252] width 90 height 19
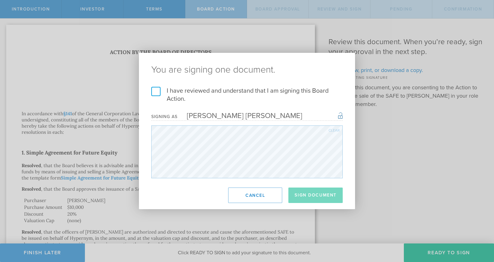
click at [173, 93] on label "I have reviewed and understand that I am signing this Board Action." at bounding box center [247, 95] width 192 height 16
click at [0, 0] on input "I have reviewed and understand that I am signing this Board Action." at bounding box center [0, 0] width 0 height 0
click at [309, 202] on button "Sign Document" at bounding box center [316, 195] width 54 height 15
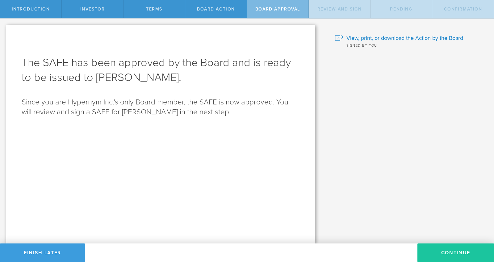
click at [463, 250] on button "Continue" at bounding box center [456, 252] width 77 height 19
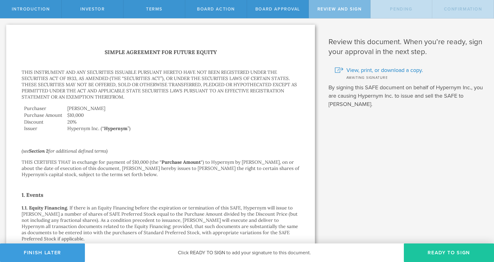
click at [451, 245] on button "Ready to Sign" at bounding box center [449, 252] width 90 height 19
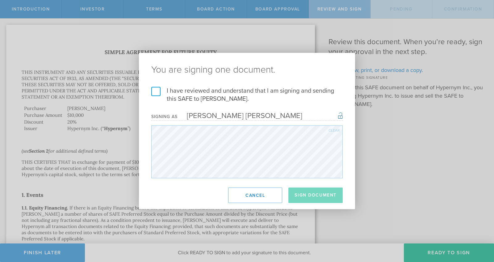
click at [158, 93] on label "I have reviewed and understand that I am signing and sending this SAFE to Pamel…" at bounding box center [247, 95] width 192 height 16
click at [0, 0] on input "I have reviewed and understand that I am signing and sending this SAFE to Pamel…" at bounding box center [0, 0] width 0 height 0
click at [306, 190] on button "Sign Document" at bounding box center [316, 195] width 54 height 15
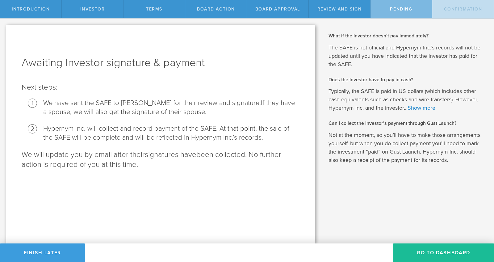
click at [442, 240] on div "What is a SAFE and when should I use it? A Simple Agreement for Future Equity (…" at bounding box center [407, 131] width 173 height 225
click at [448, 249] on button "Go To Dashboard" at bounding box center [443, 252] width 101 height 19
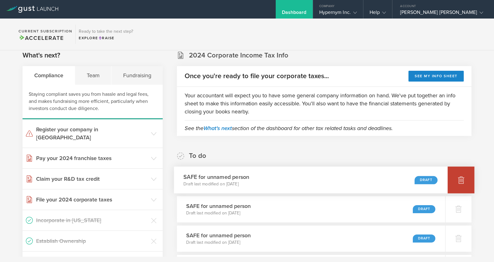
scroll to position [46, 0]
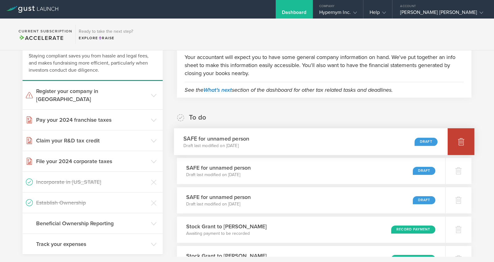
click at [451, 150] on div at bounding box center [461, 141] width 27 height 27
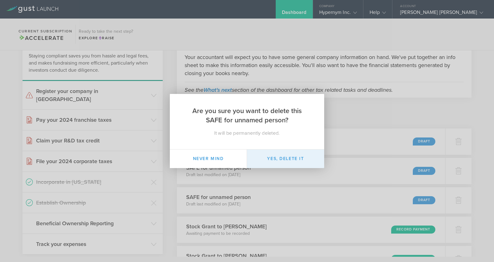
click at [303, 155] on button "Yes, delete it" at bounding box center [285, 159] width 77 height 19
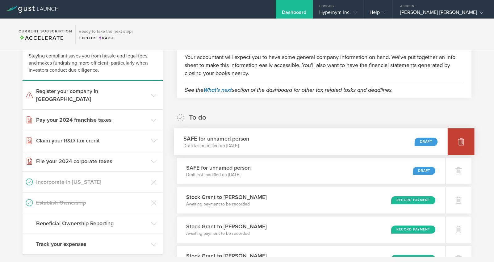
click at [448, 140] on div at bounding box center [461, 141] width 27 height 27
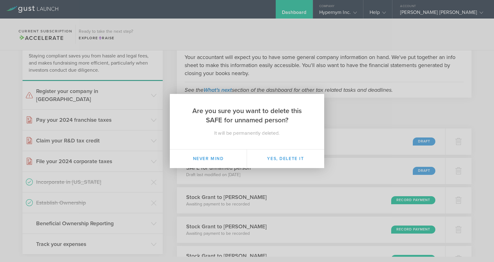
click at [299, 147] on div "Are you sure you want to delete this SAFE for unnamed person? It will be perman…" at bounding box center [247, 131] width 154 height 74
click at [298, 160] on button "Yes, delete it" at bounding box center [285, 159] width 77 height 19
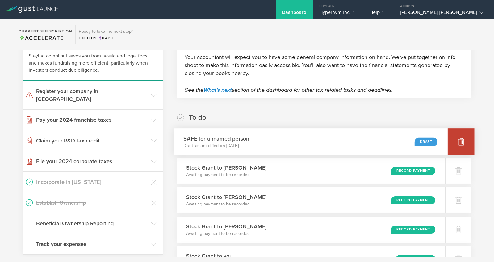
click at [453, 139] on div at bounding box center [461, 141] width 27 height 27
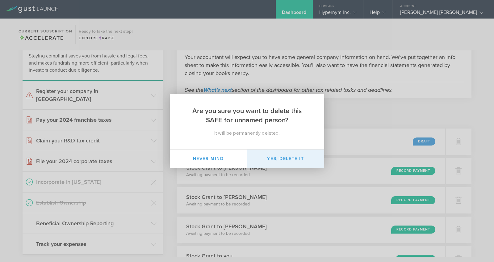
click at [292, 158] on button "Yes, delete it" at bounding box center [285, 159] width 77 height 19
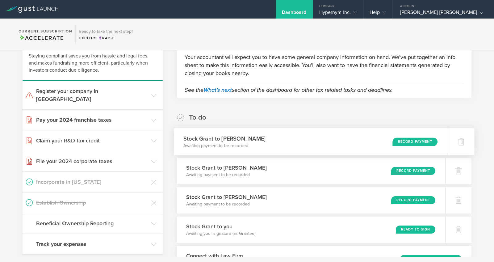
scroll to position [71, 0]
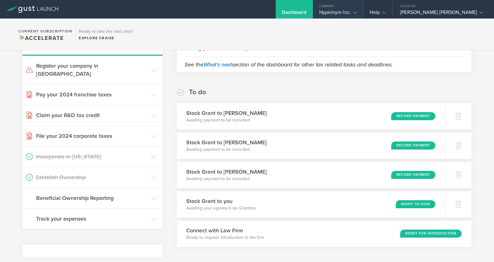
click at [344, 7] on div "Company" at bounding box center [338, 4] width 50 height 9
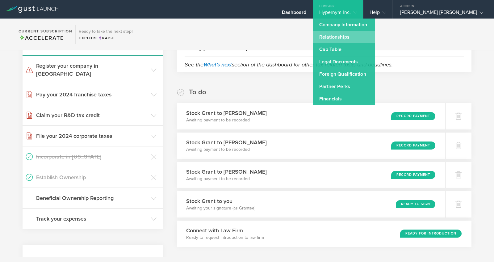
click at [330, 39] on link "Relationships" at bounding box center [344, 37] width 62 height 12
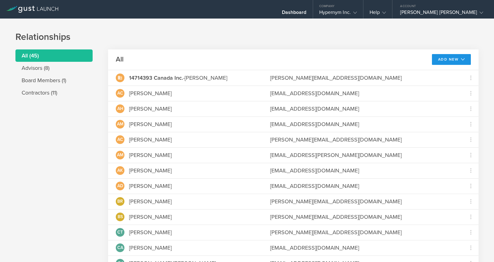
click at [453, 58] on button "Add New" at bounding box center [451, 59] width 39 height 11
click at [378, 56] on header "All Add New Add advisor Add contractor Modify board" at bounding box center [293, 59] width 371 height 21
click at [328, 11] on div "Hypernym Inc." at bounding box center [338, 13] width 38 height 9
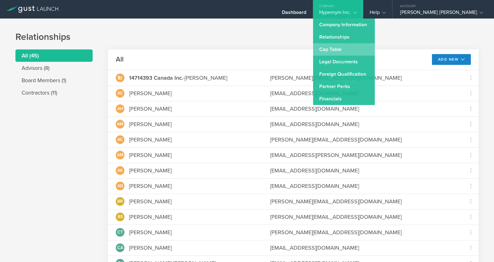
click at [330, 49] on link "Cap Table" at bounding box center [344, 49] width 62 height 12
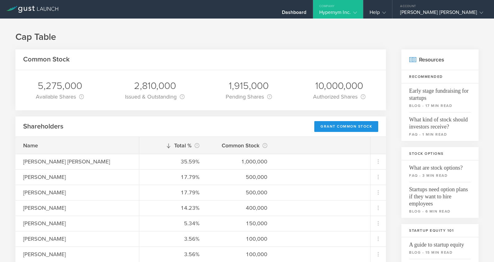
click at [357, 125] on div "Grant Common Stock" at bounding box center [346, 126] width 64 height 11
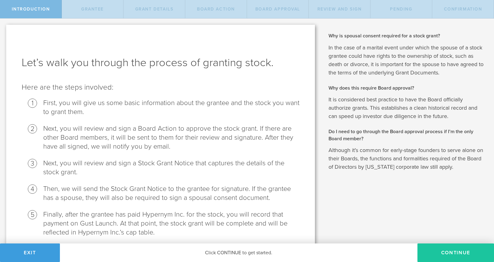
click at [440, 249] on button "Continue" at bounding box center [456, 252] width 77 height 19
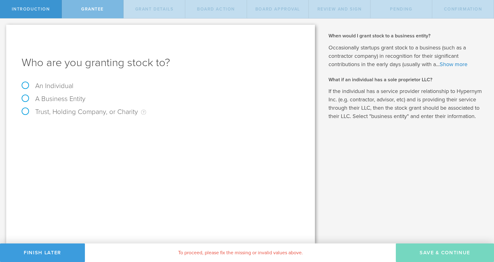
click at [44, 85] on label "An Individual" at bounding box center [48, 86] width 52 height 8
click at [4, 28] on input "An Individual" at bounding box center [2, 24] width 4 height 10
radio input "true"
click at [128, 119] on div "Trust, Holding Company, or Charity An individual that has a service provider re…" at bounding box center [161, 114] width 278 height 13
click at [125, 132] on input "text" at bounding box center [184, 128] width 232 height 9
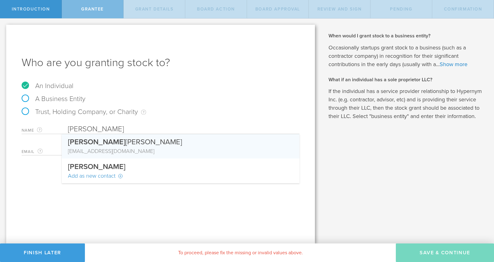
click at [127, 146] on div "[PERSON_NAME]" at bounding box center [180, 140] width 225 height 13
type input "[PERSON_NAME]"
type input "[EMAIL_ADDRESS][DOMAIN_NAME]"
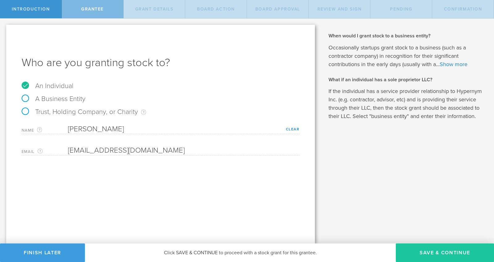
click at [440, 247] on button "Save & Continue" at bounding box center [445, 252] width 98 height 19
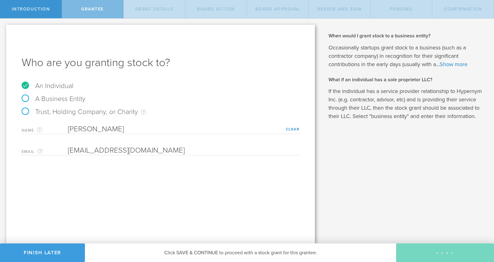
type input "48"
type input "12"
select select "none"
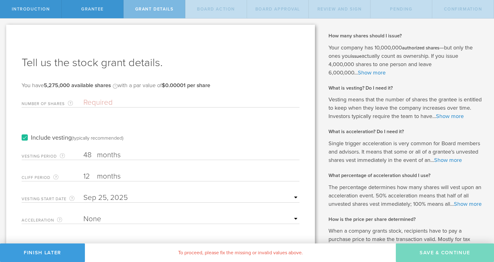
drag, startPoint x: 132, startPoint y: 107, endPoint x: 155, endPoint y: 103, distance: 23.5
click at [132, 107] on form "Number of Shares The total amount of stock the company is granting to this reci…" at bounding box center [161, 159] width 278 height 129
click at [135, 104] on input "Number of Shares The total amount of stock the company is granting to this reci…" at bounding box center [191, 102] width 216 height 9
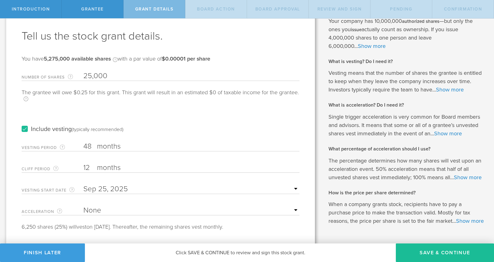
scroll to position [44, 0]
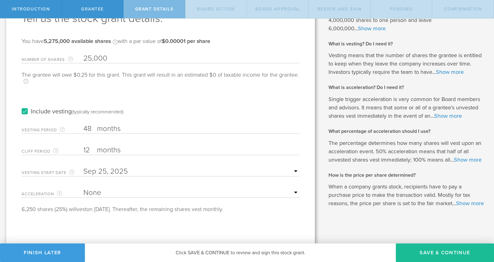
type input "25,000"
click at [140, 170] on input "text" at bounding box center [191, 171] width 216 height 9
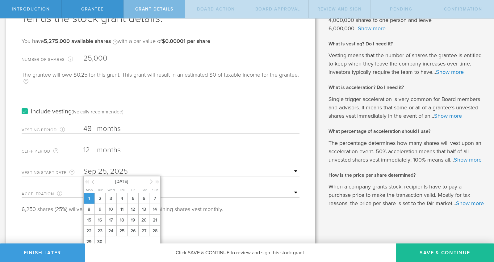
click at [89, 198] on span "1" at bounding box center [88, 198] width 11 height 11
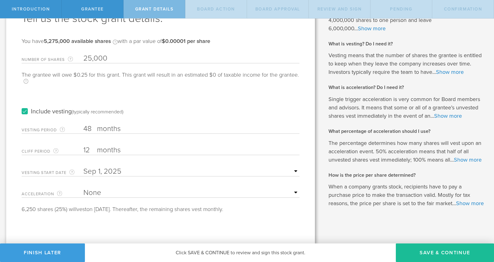
click at [97, 195] on select "None Single Trigger Double Trigger" at bounding box center [191, 192] width 216 height 9
drag, startPoint x: 95, startPoint y: 224, endPoint x: 99, endPoint y: 197, distance: 27.4
click at [99, 197] on form "Number of Shares The total amount of stock the company is granting to this reci…" at bounding box center [161, 131] width 278 height 161
click at [112, 194] on select "None Single Trigger Double Trigger" at bounding box center [191, 192] width 216 height 9
click at [115, 196] on select "None Single Trigger Double Trigger" at bounding box center [191, 192] width 216 height 9
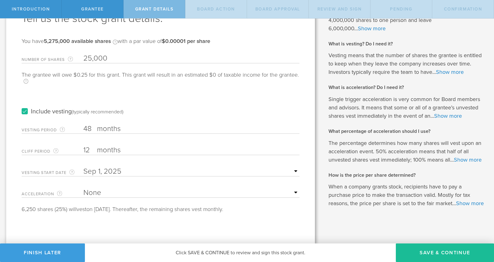
select select "single"
click at [83, 188] on select "None Single Trigger Double Trigger" at bounding box center [191, 192] width 216 height 9
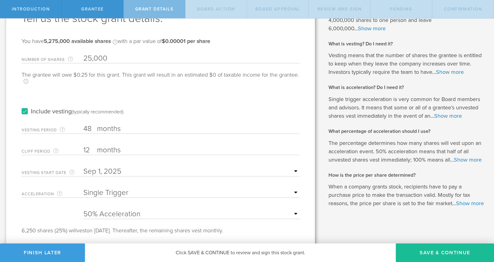
click at [113, 192] on select "None Single Trigger Double Trigger" at bounding box center [191, 192] width 216 height 9
click at [123, 213] on select "25% Acceleration 50% Acceleration 75% Acceleration 100% Acceleration" at bounding box center [191, 213] width 216 height 9
select select "100"
click at [83, 209] on select "25% Acceleration 50% Acceleration 75% Acceleration 100% Acceleration" at bounding box center [191, 213] width 216 height 9
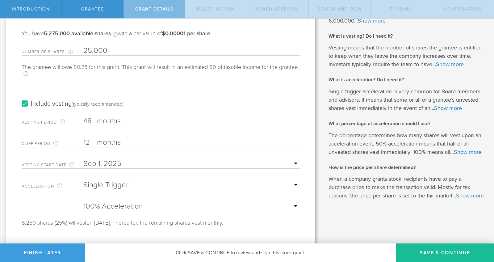
click at [141, 184] on select "None Single Trigger Double Trigger" at bounding box center [191, 184] width 216 height 9
select select "none"
click at [83, 180] on select "None Single Trigger Double Trigger" at bounding box center [191, 184] width 216 height 9
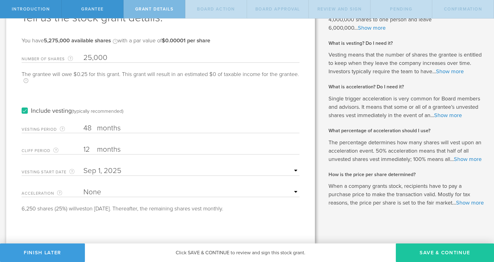
click at [457, 251] on button "Save & Continue" at bounding box center [445, 252] width 98 height 19
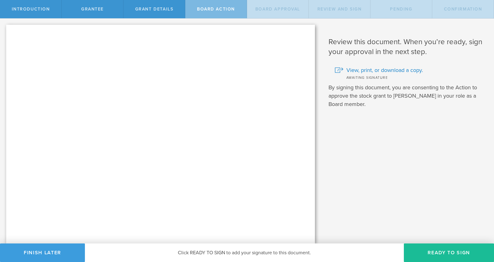
scroll to position [0, 0]
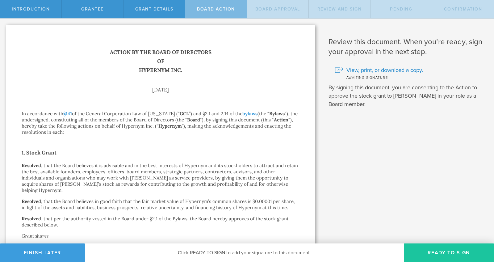
click at [423, 247] on button "Ready to Sign" at bounding box center [449, 252] width 90 height 19
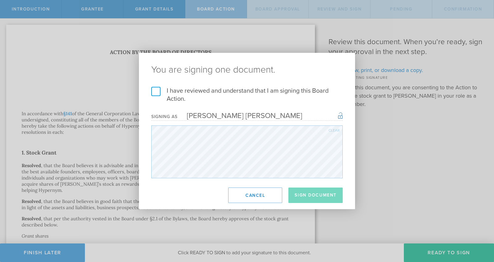
click at [210, 108] on form "I have reviewed and understand that I am signing this Board Action. I understan…" at bounding box center [247, 132] width 192 height 91
click at [211, 97] on label "I have reviewed and understand that I am signing this Board Action." at bounding box center [247, 95] width 192 height 16
click at [0, 0] on input "I have reviewed and understand that I am signing this Board Action." at bounding box center [0, 0] width 0 height 0
click at [313, 199] on button "Sign Document" at bounding box center [316, 195] width 54 height 15
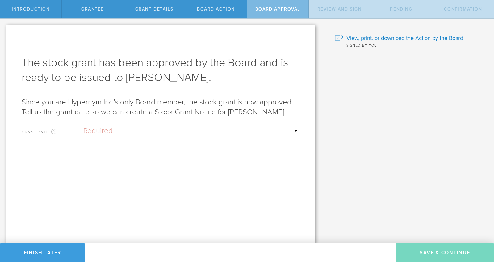
click at [174, 134] on select "Required Upon grantee's signature A specific date" at bounding box center [191, 130] width 216 height 9
select select "uponGranteeSignature"
click at [83, 126] on select "Required Upon grantee's signature A specific date" at bounding box center [191, 130] width 216 height 9
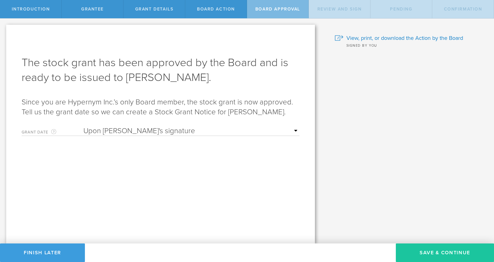
click at [441, 247] on button "Save & Continue" at bounding box center [445, 252] width 98 height 19
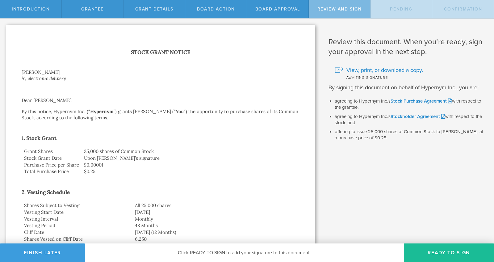
click at [455, 247] on button "Ready to Sign" at bounding box center [449, 252] width 90 height 19
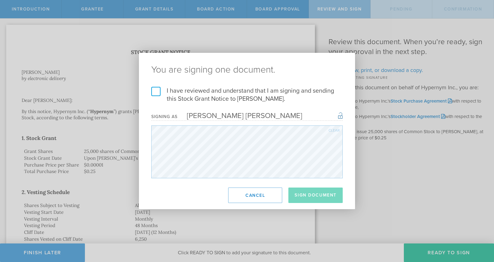
click at [195, 92] on label "I have reviewed and understand that I am signing and sending this Stock Grant N…" at bounding box center [247, 95] width 192 height 16
click at [0, 0] on input "I have reviewed and understand that I am signing and sending this Stock Grant N…" at bounding box center [0, 0] width 0 height 0
click at [319, 202] on button "Sign Document" at bounding box center [316, 195] width 54 height 15
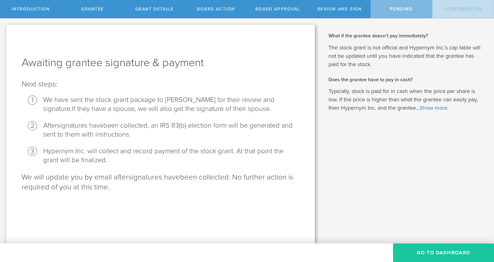
click at [430, 248] on button "Go To Dashboard" at bounding box center [443, 252] width 101 height 19
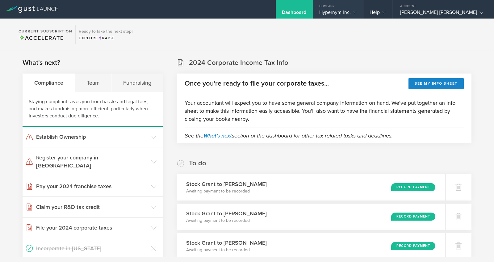
click at [329, 7] on div "Company" at bounding box center [338, 4] width 50 height 9
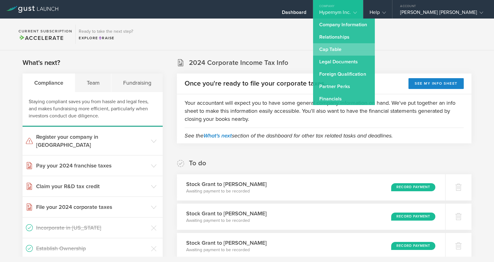
click at [334, 46] on link "Cap Table" at bounding box center [344, 49] width 62 height 12
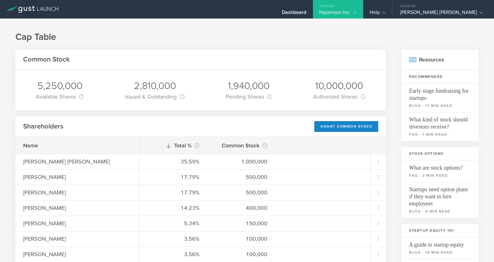
scroll to position [88, 0]
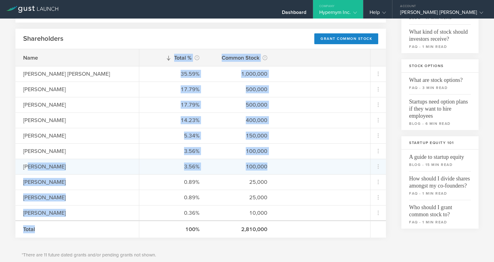
drag, startPoint x: 273, startPoint y: 166, endPoint x: 30, endPoint y: 164, distance: 243.4
click at [30, 164] on div "Name [PERSON_NAME] [PERSON_NAME] [PERSON_NAME] [PERSON_NAME] [PERSON_NAME] [PER…" at bounding box center [200, 143] width 371 height 188
click at [30, 164] on div "[PERSON_NAME]" at bounding box center [77, 166] width 108 height 8
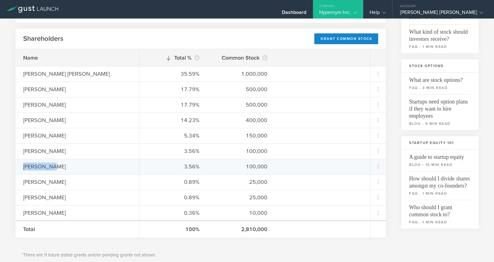
drag, startPoint x: 23, startPoint y: 165, endPoint x: 54, endPoint y: 169, distance: 31.1
click at [56, 169] on div "[PERSON_NAME]" at bounding box center [77, 166] width 108 height 8
click at [54, 169] on div "[PERSON_NAME]" at bounding box center [77, 166] width 108 height 8
click at [48, 167] on div "[PERSON_NAME]" at bounding box center [77, 166] width 108 height 8
drag, startPoint x: 50, startPoint y: 167, endPoint x: 28, endPoint y: 162, distance: 22.0
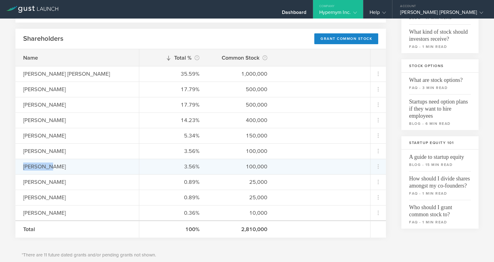
click at [28, 162] on div "[PERSON_NAME]" at bounding box center [77, 166] width 124 height 15
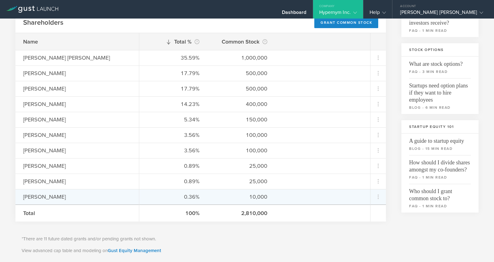
scroll to position [108, 0]
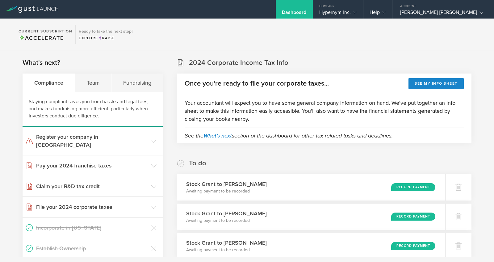
scroll to position [888, 0]
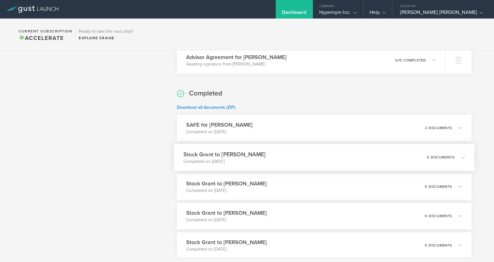
click at [246, 165] on div "Stock Grant to [PERSON_NAME] Completed on [DATE] 5 documents" at bounding box center [324, 157] width 301 height 27
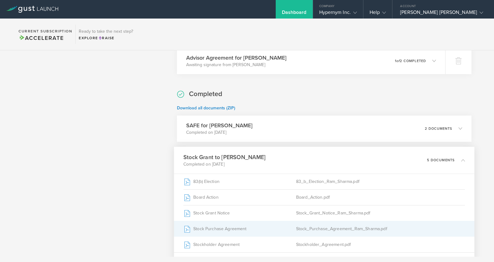
scroll to position [948, 0]
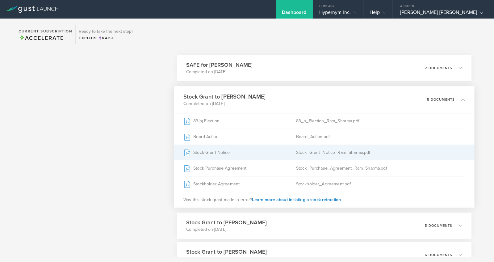
click at [208, 150] on div "Stock Grant Notice" at bounding box center [239, 152] width 113 height 15
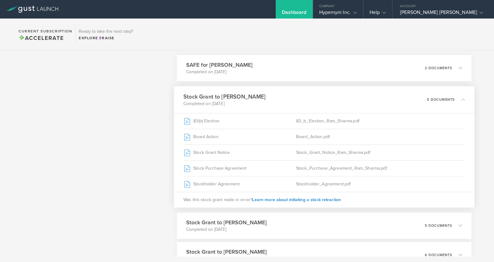
click at [307, 98] on div "Stock Grant to [PERSON_NAME] Completed on [DATE] 5 documents" at bounding box center [324, 99] width 301 height 27
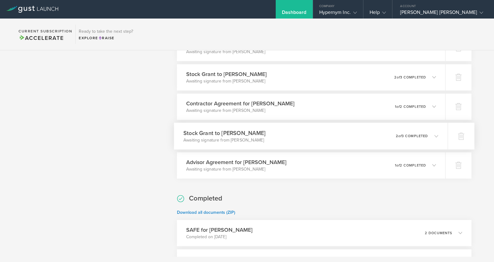
scroll to position [746, 0]
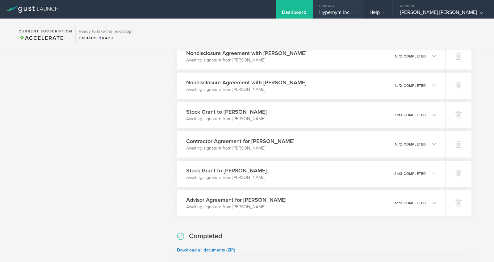
click at [330, 3] on div "Company" at bounding box center [338, 4] width 50 height 9
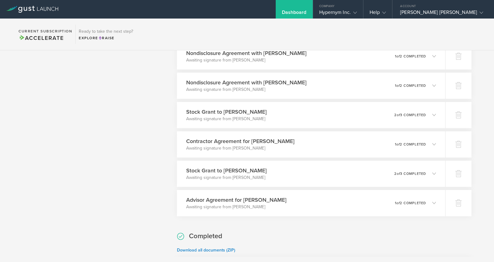
scroll to position [0, 0]
